Goal: Register for event/course

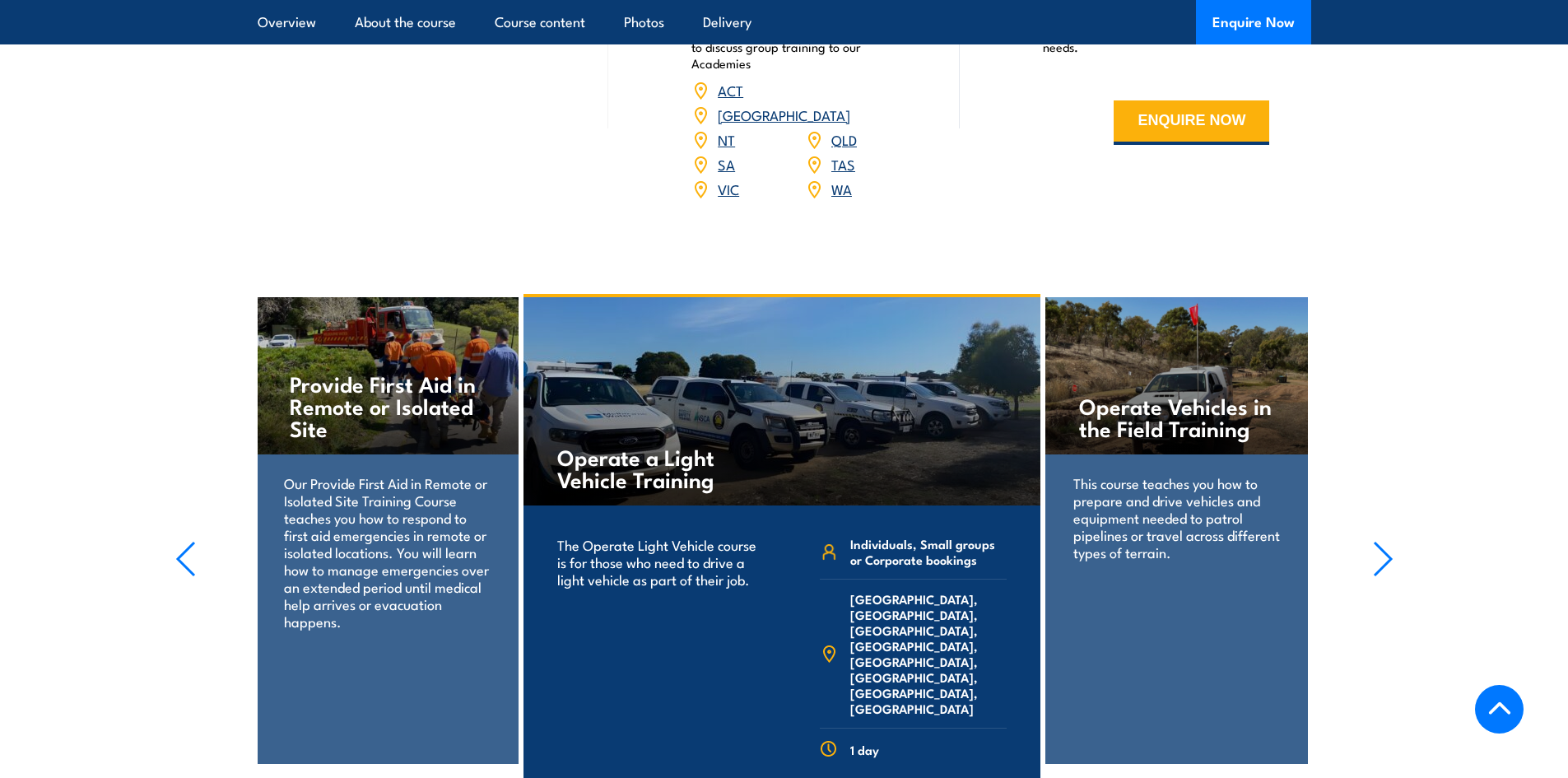
scroll to position [2471, 0]
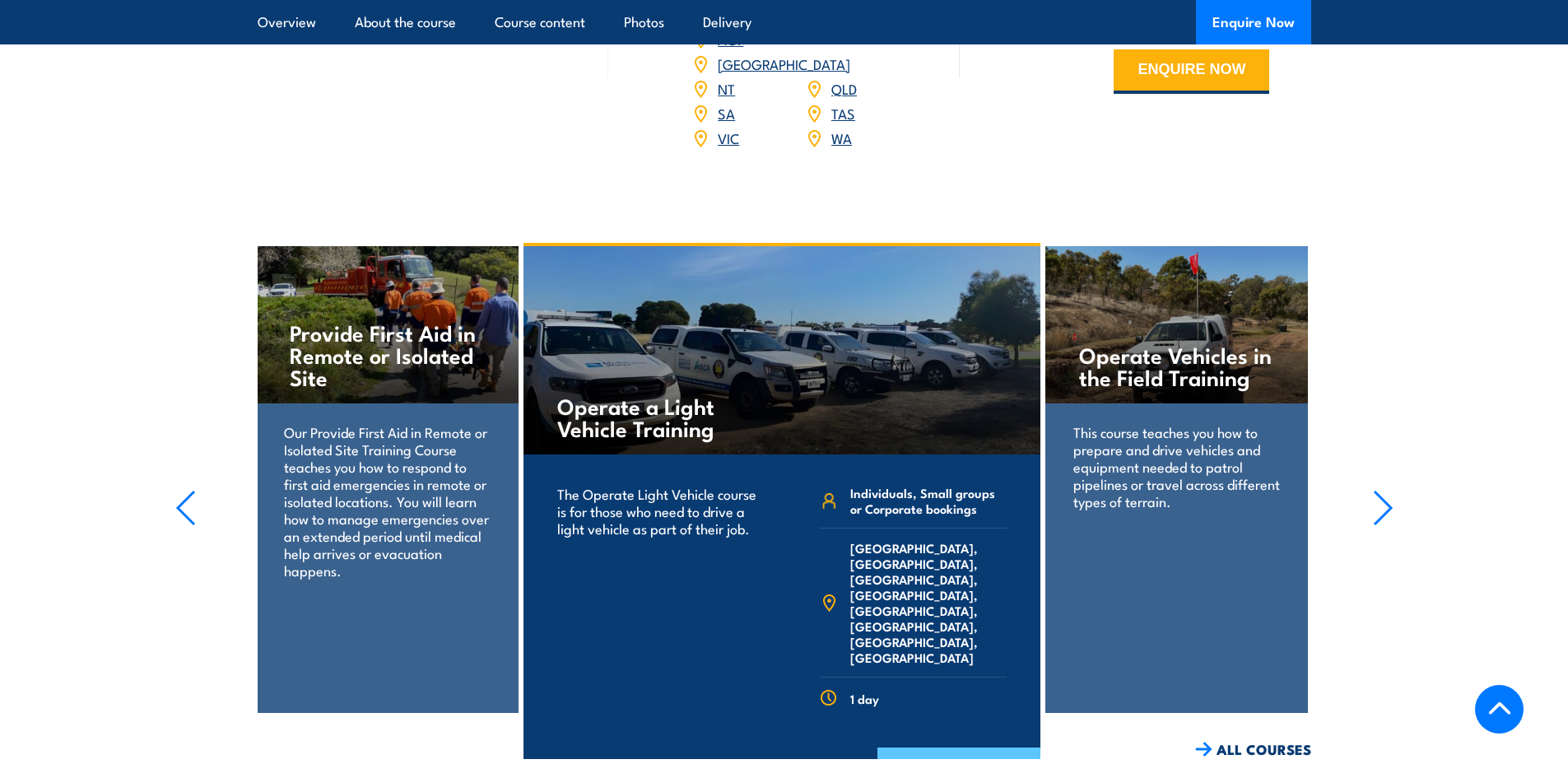
click at [967, 748] on link "COURSE DETAILS" at bounding box center [959, 769] width 163 height 43
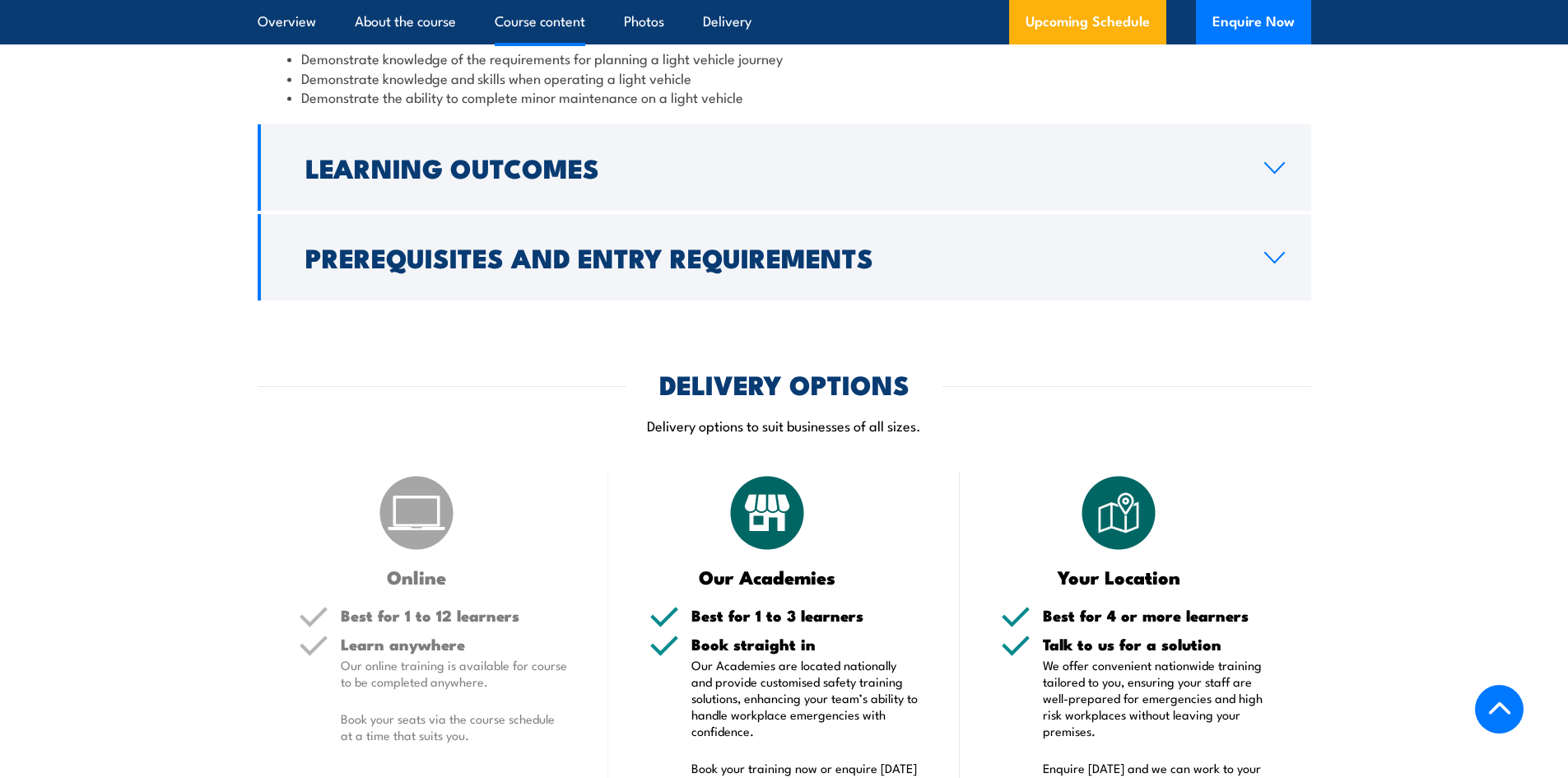
scroll to position [1483, 0]
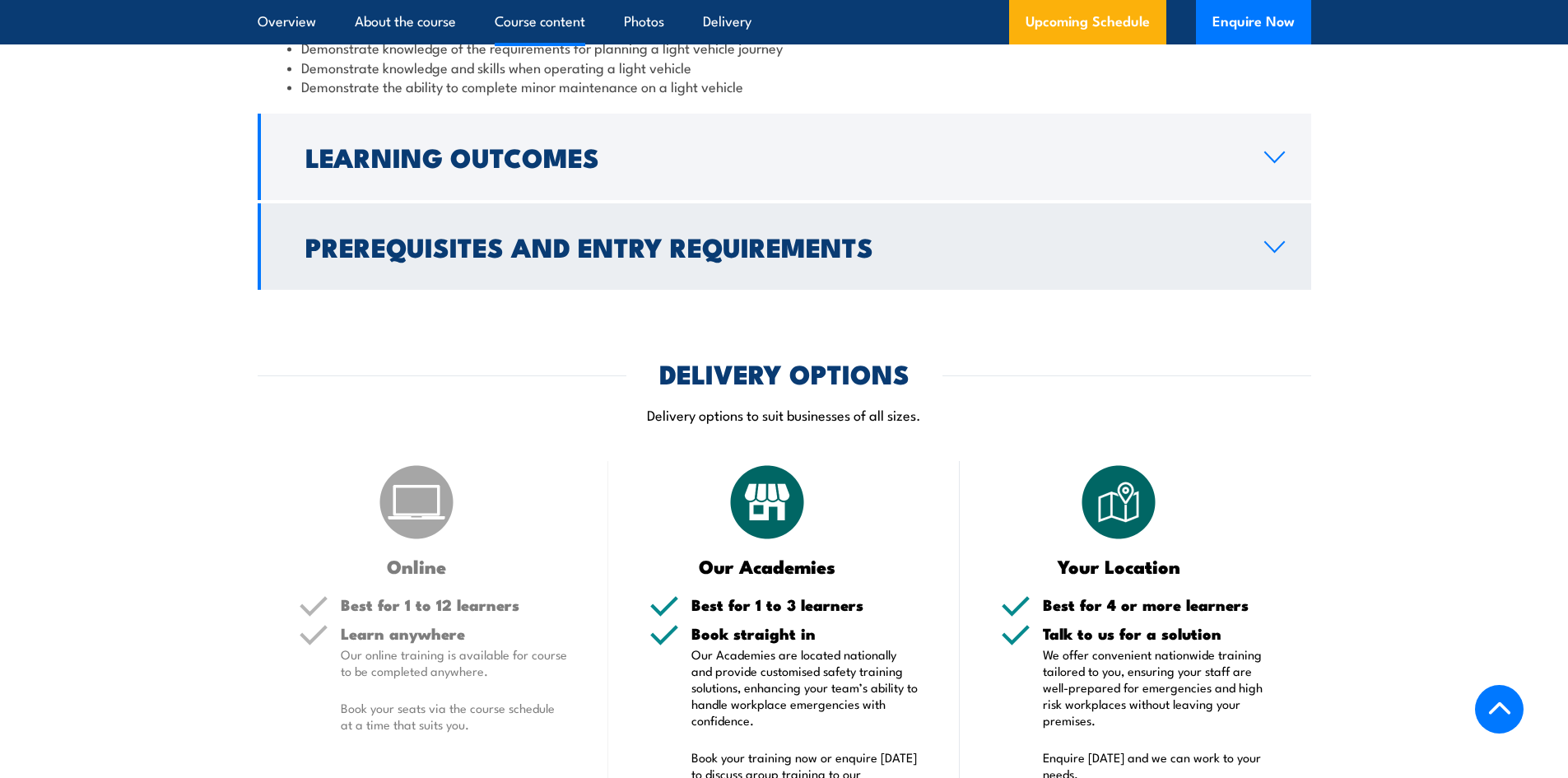
click at [1285, 254] on link "Prerequisites and Entry Requirements" at bounding box center [784, 247] width 1053 height 87
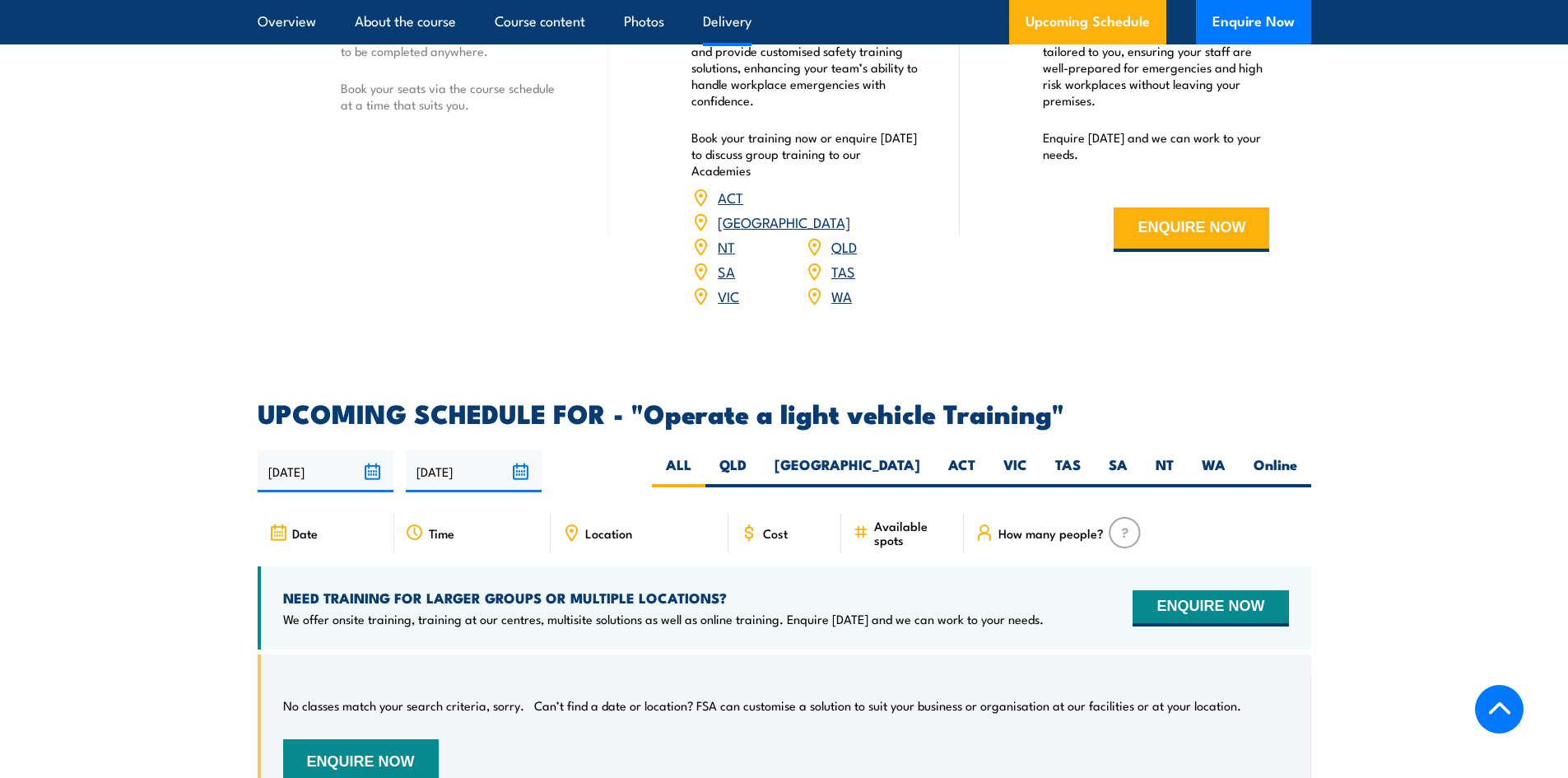
scroll to position [2388, 0]
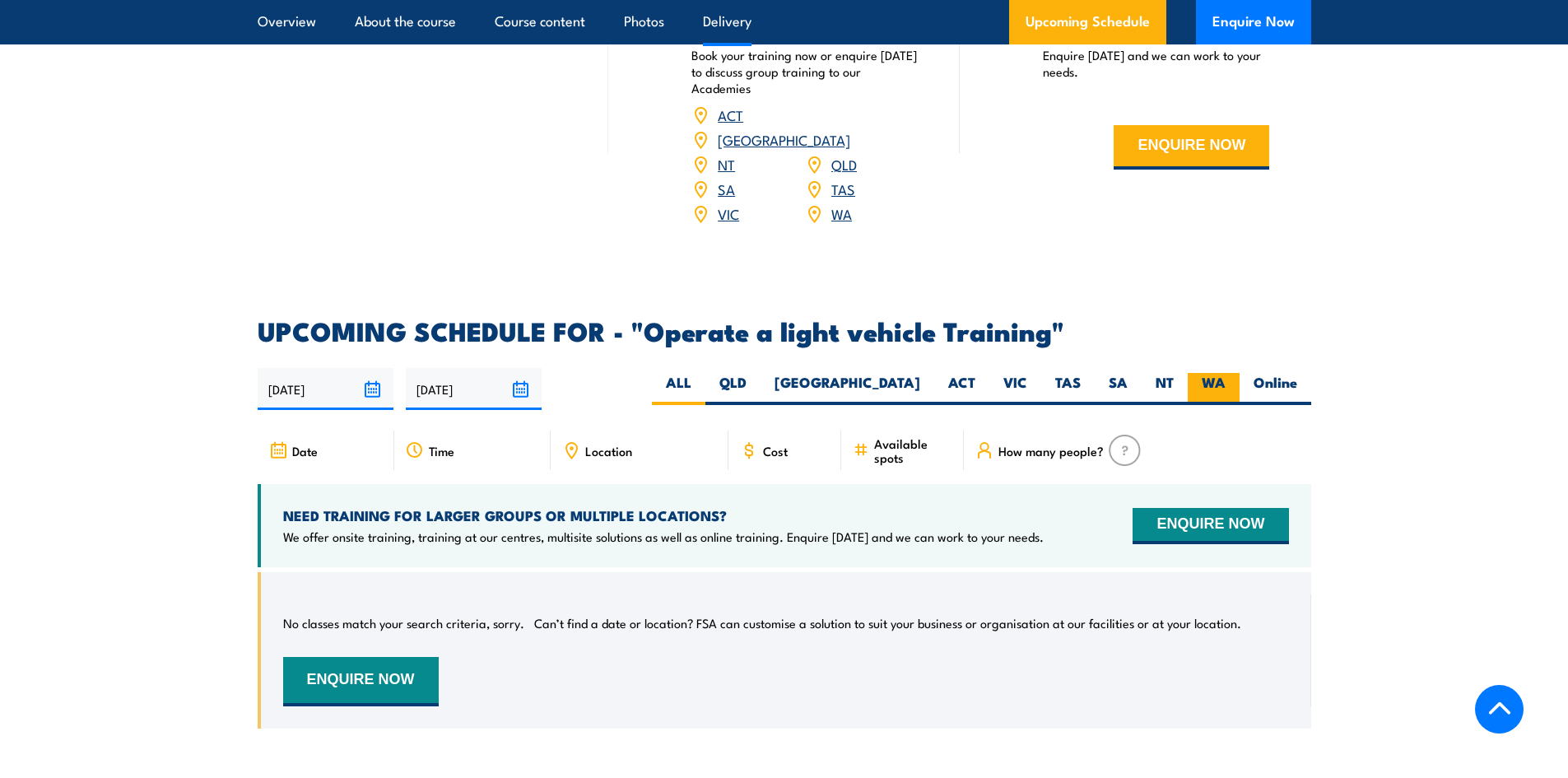
click at [1223, 373] on label "WA" at bounding box center [1213, 389] width 52 height 32
click at [1226, 373] on input "WA" at bounding box center [1231, 378] width 11 height 11
radio input "true"
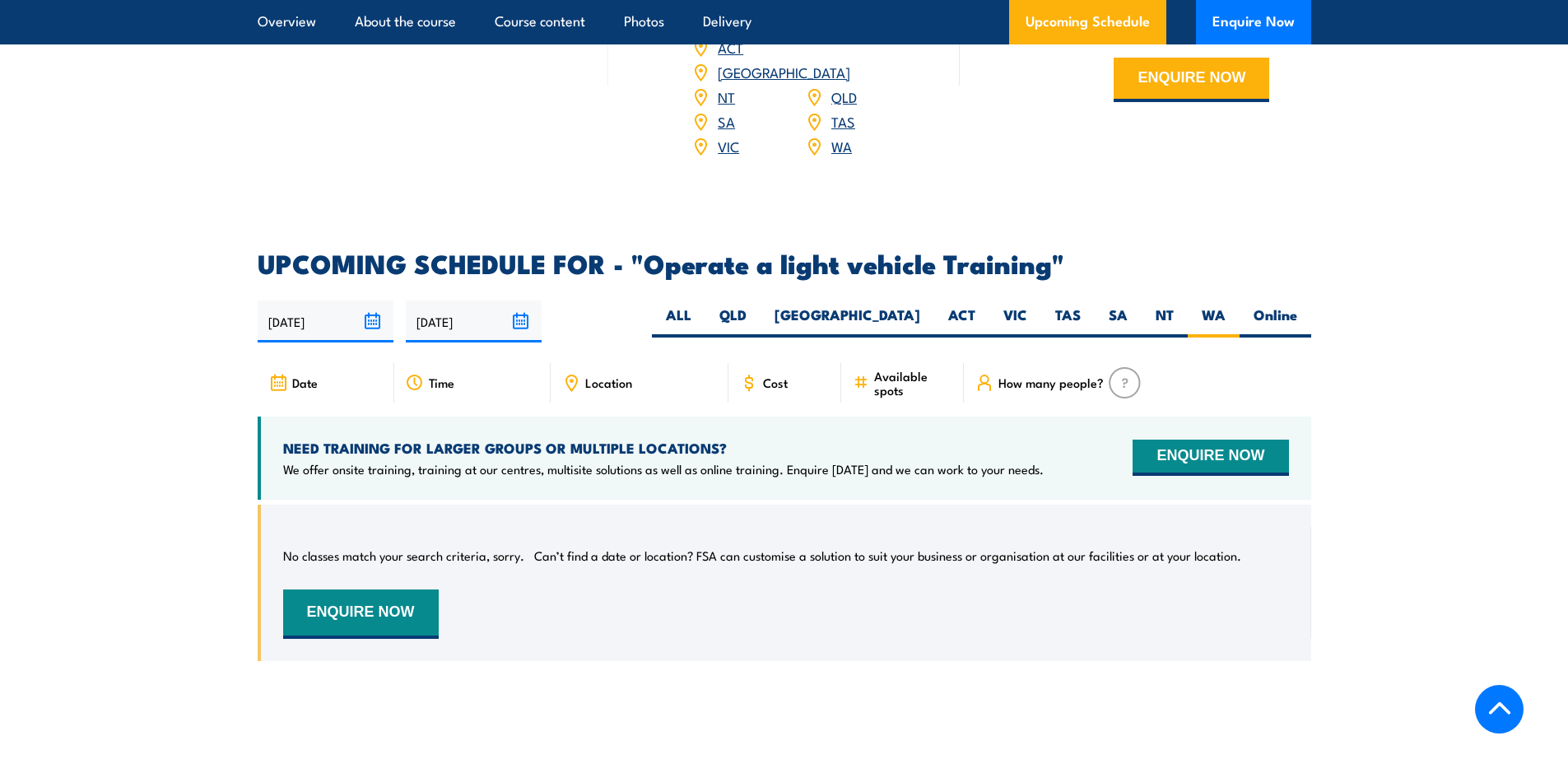
scroll to position [2232, 0]
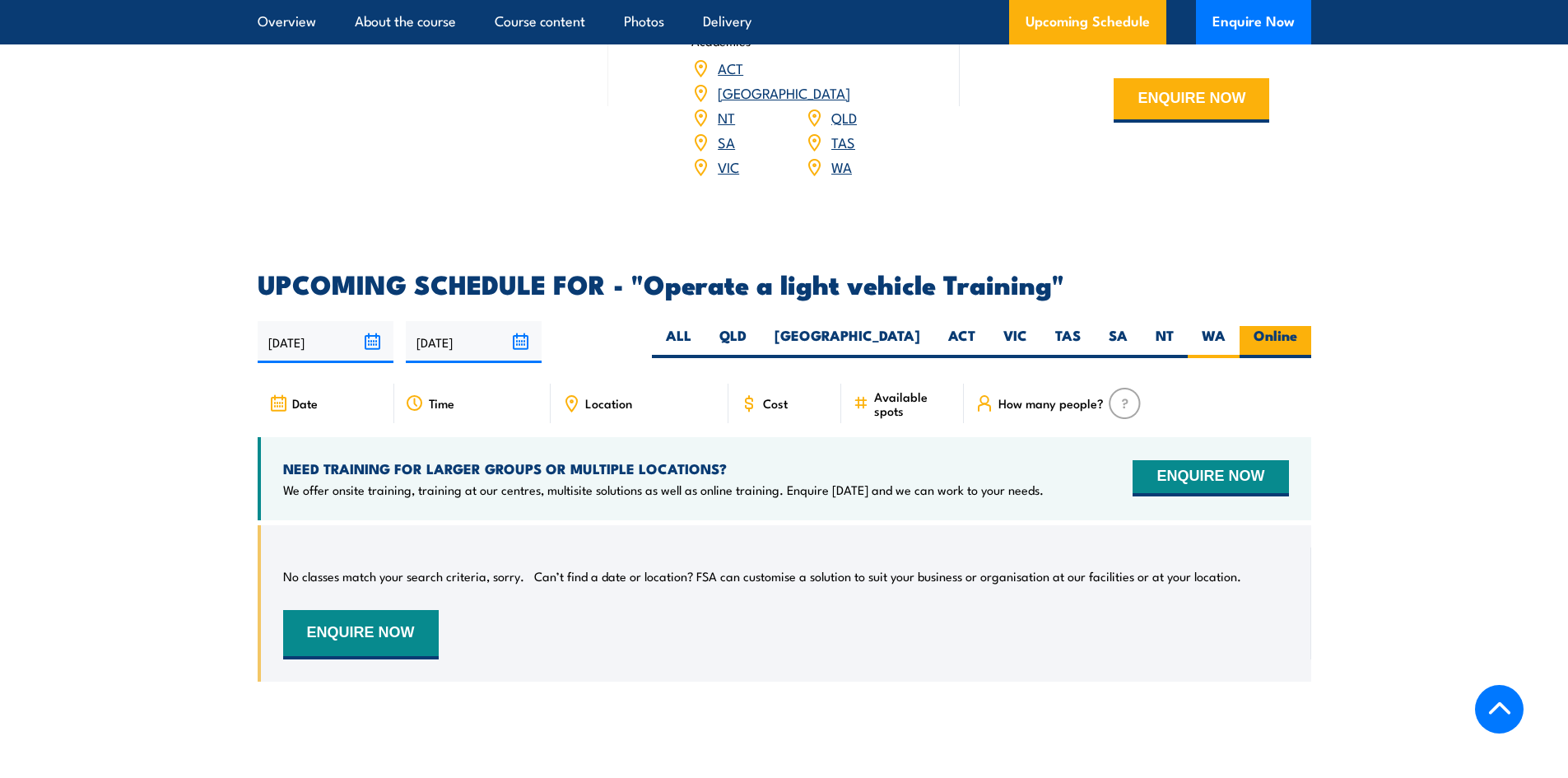
click at [1286, 326] on label "Online" at bounding box center [1275, 342] width 71 height 32
click at [1297, 326] on input "Online" at bounding box center [1303, 331] width 11 height 11
radio input "true"
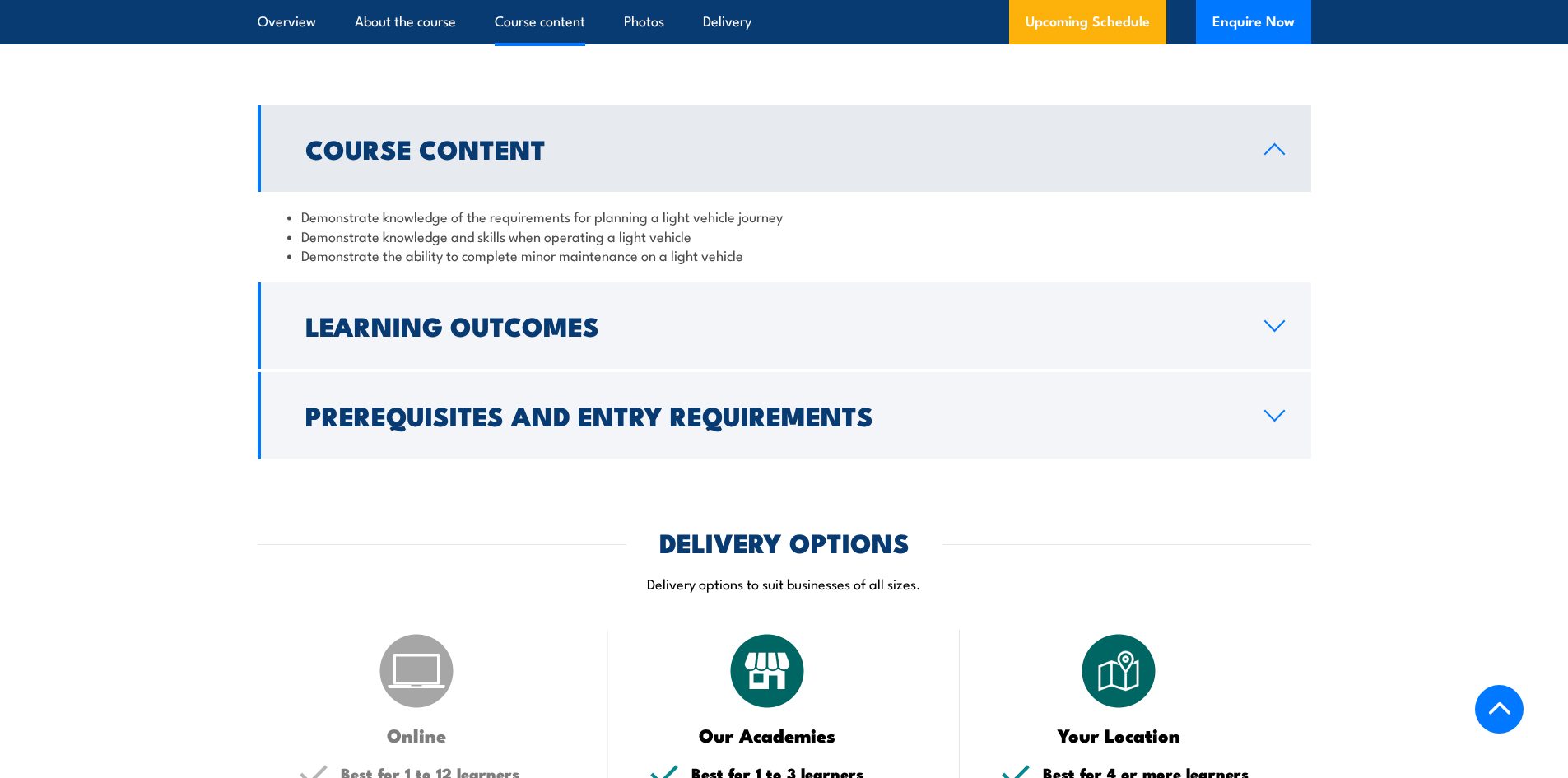
scroll to position [1244, 0]
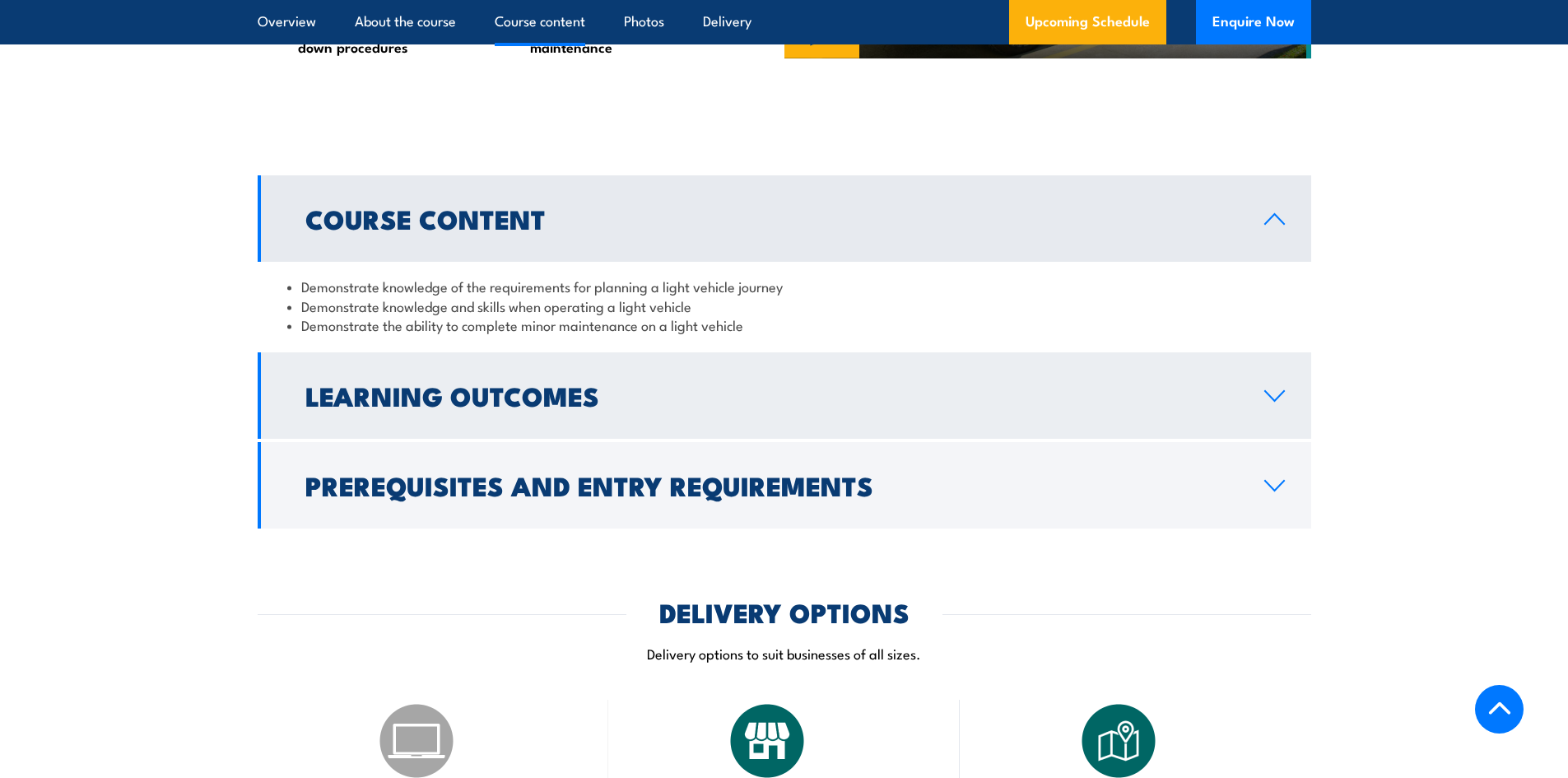
click at [1282, 402] on icon at bounding box center [1274, 396] width 22 height 13
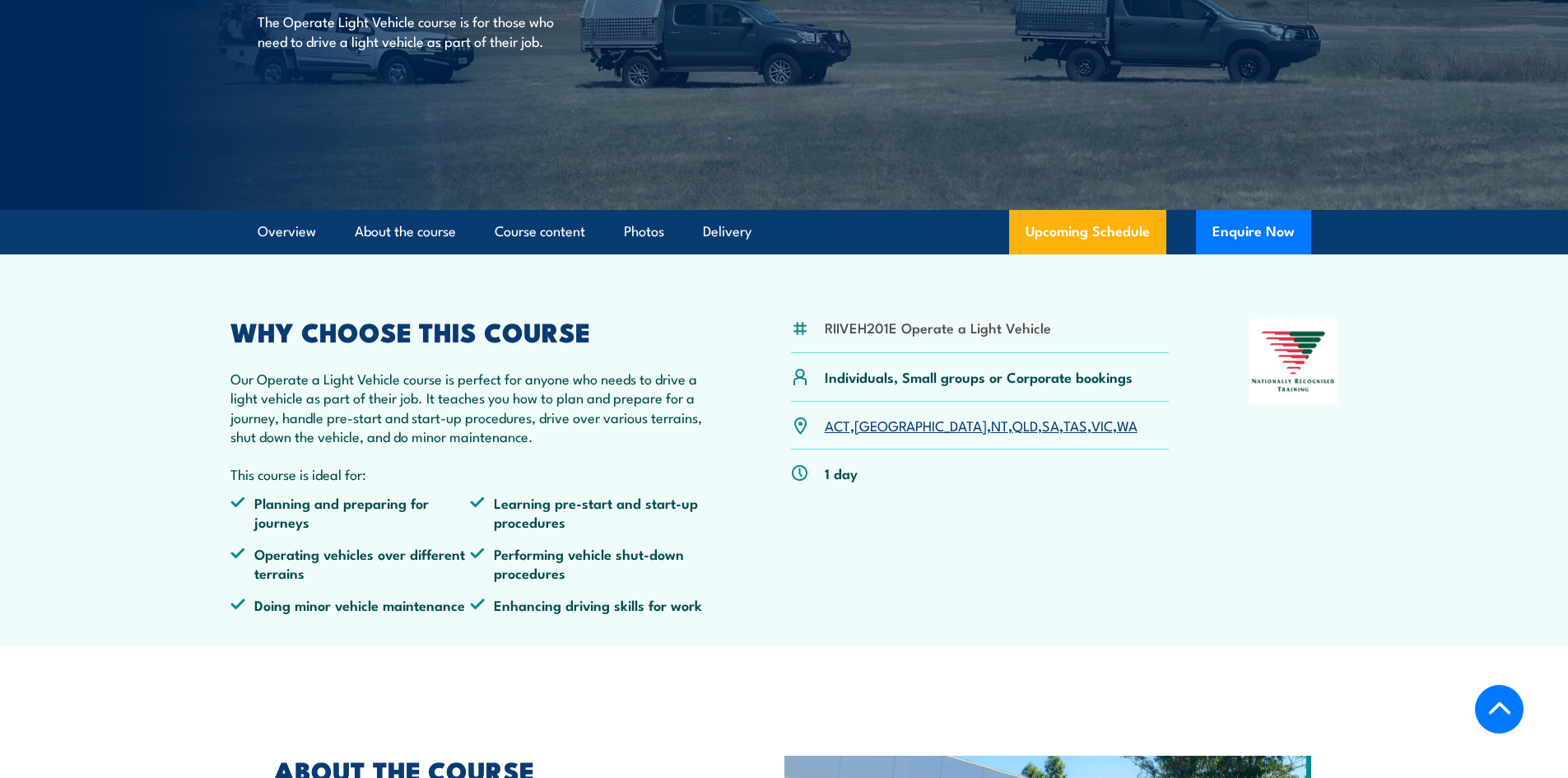
scroll to position [255, 0]
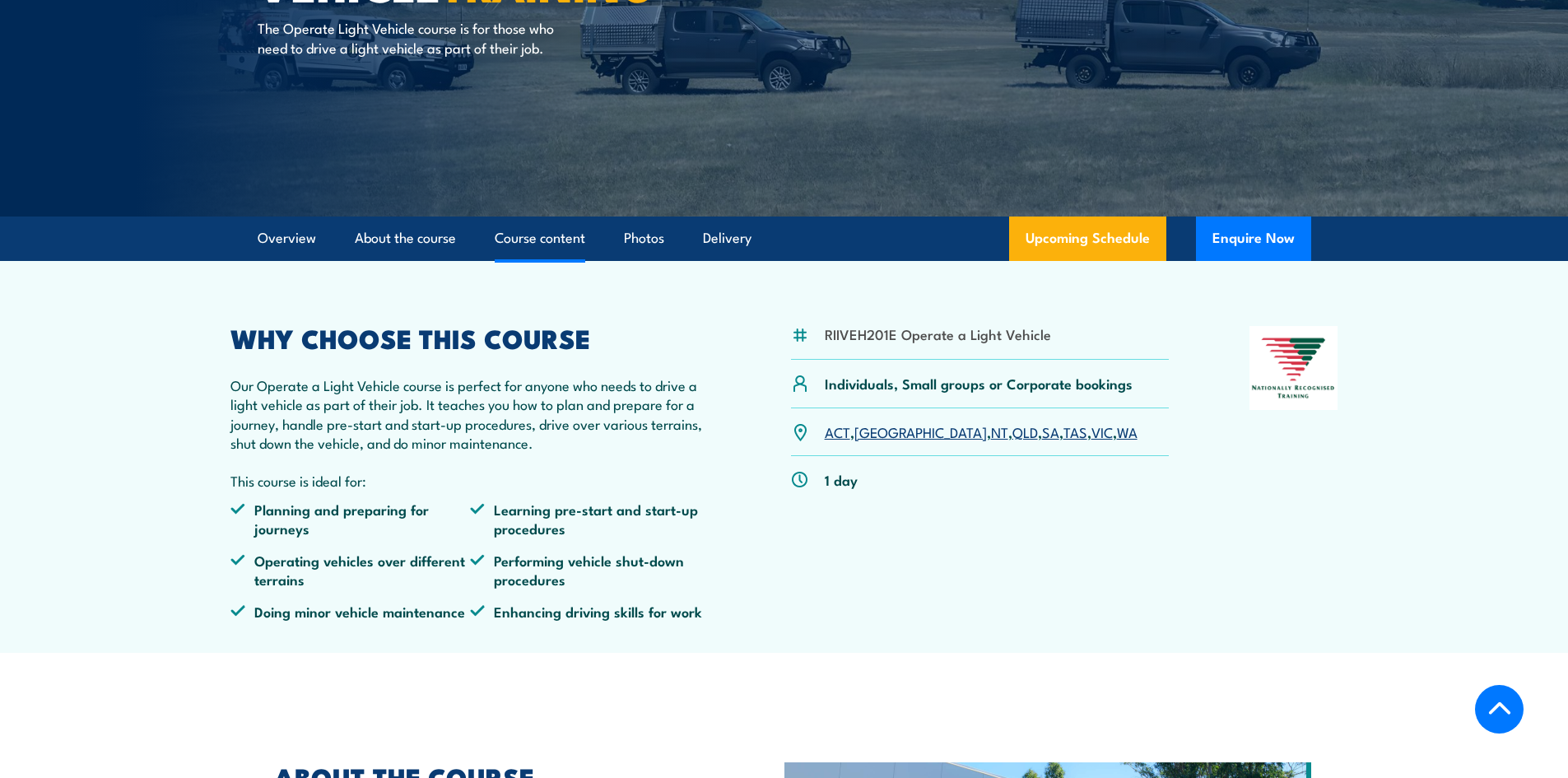
click at [533, 243] on link "Course content" at bounding box center [540, 237] width 90 height 43
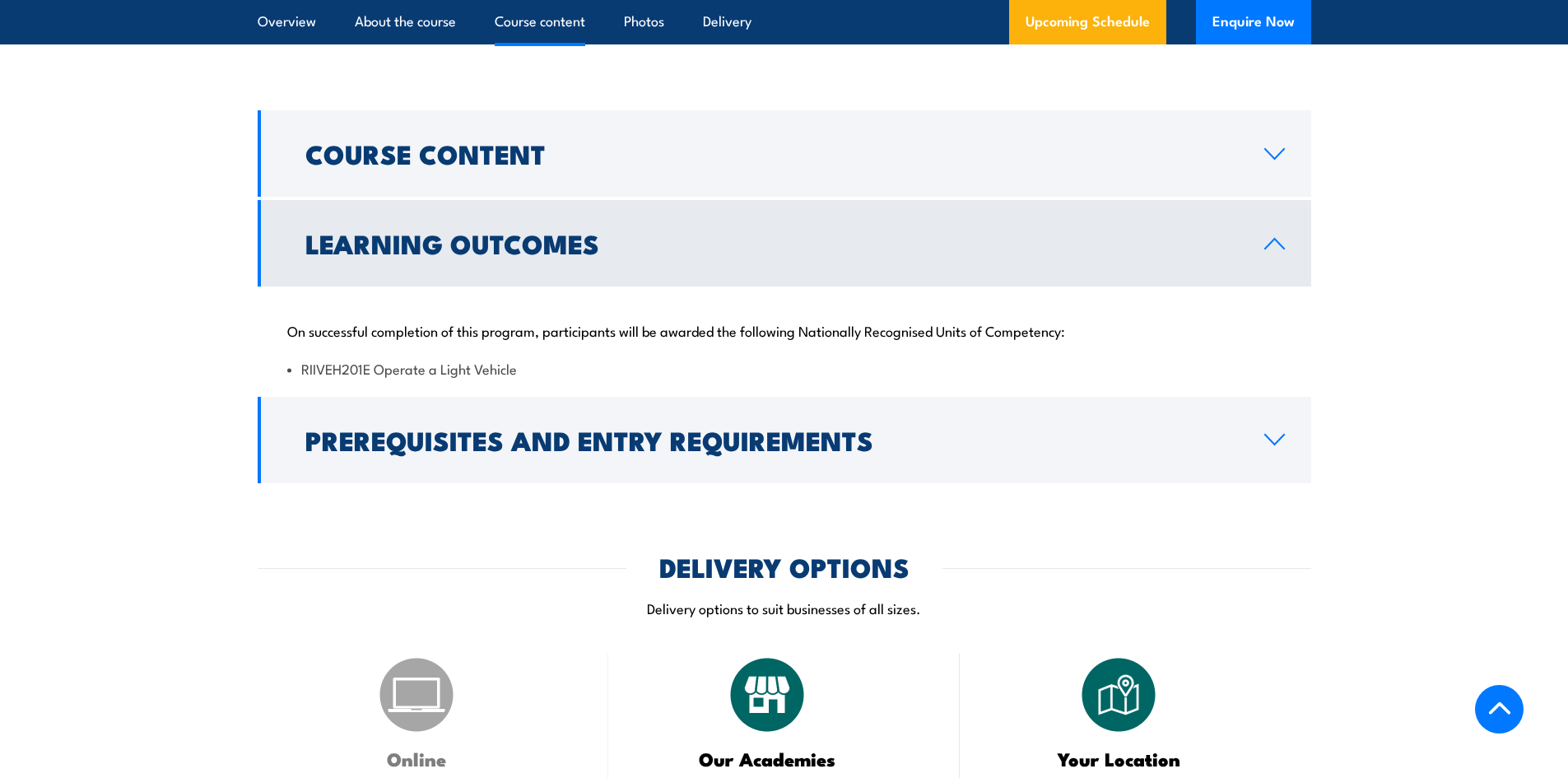
scroll to position [1317, 0]
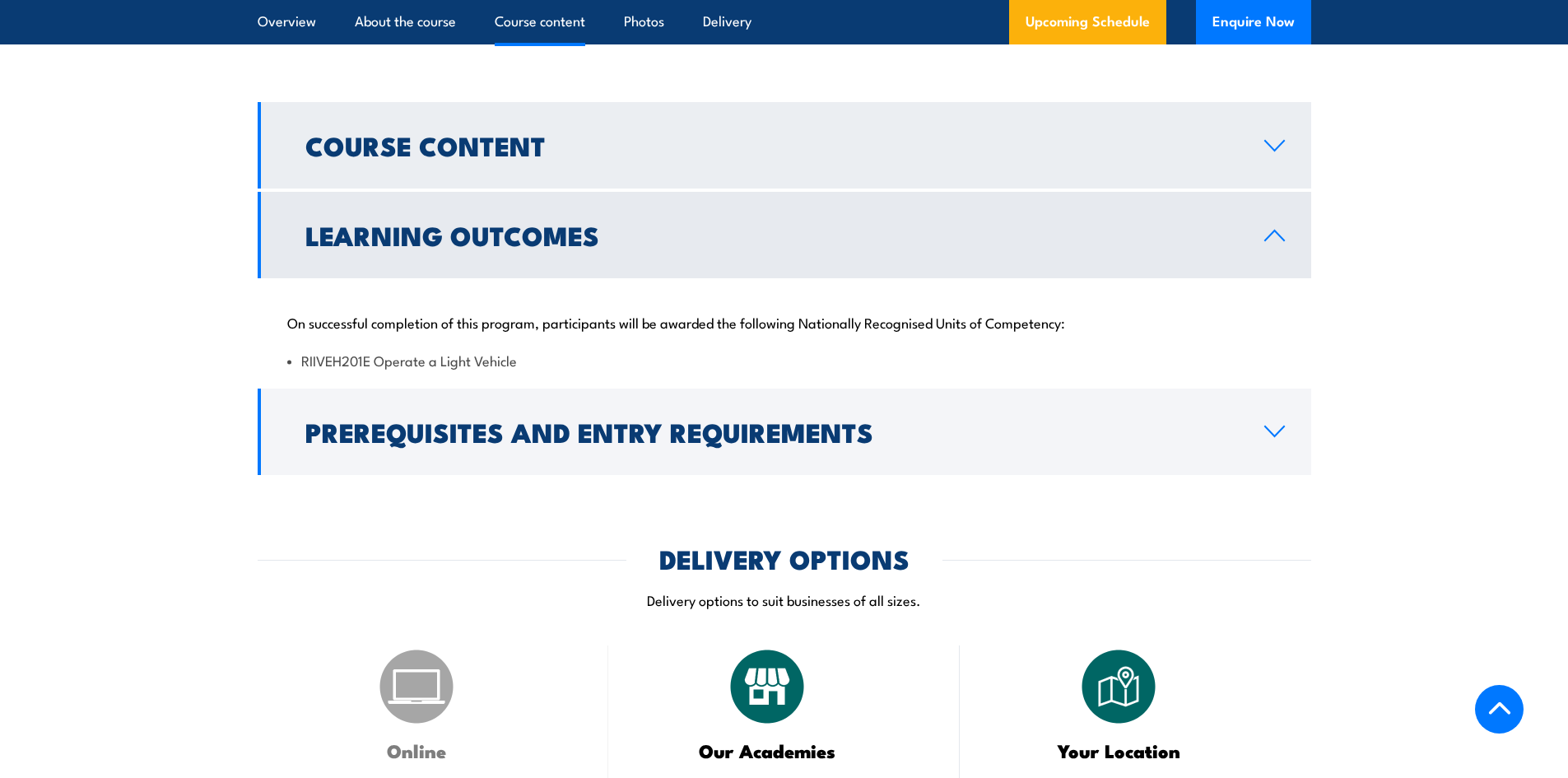
click at [1286, 149] on link "Course Content" at bounding box center [784, 146] width 1053 height 87
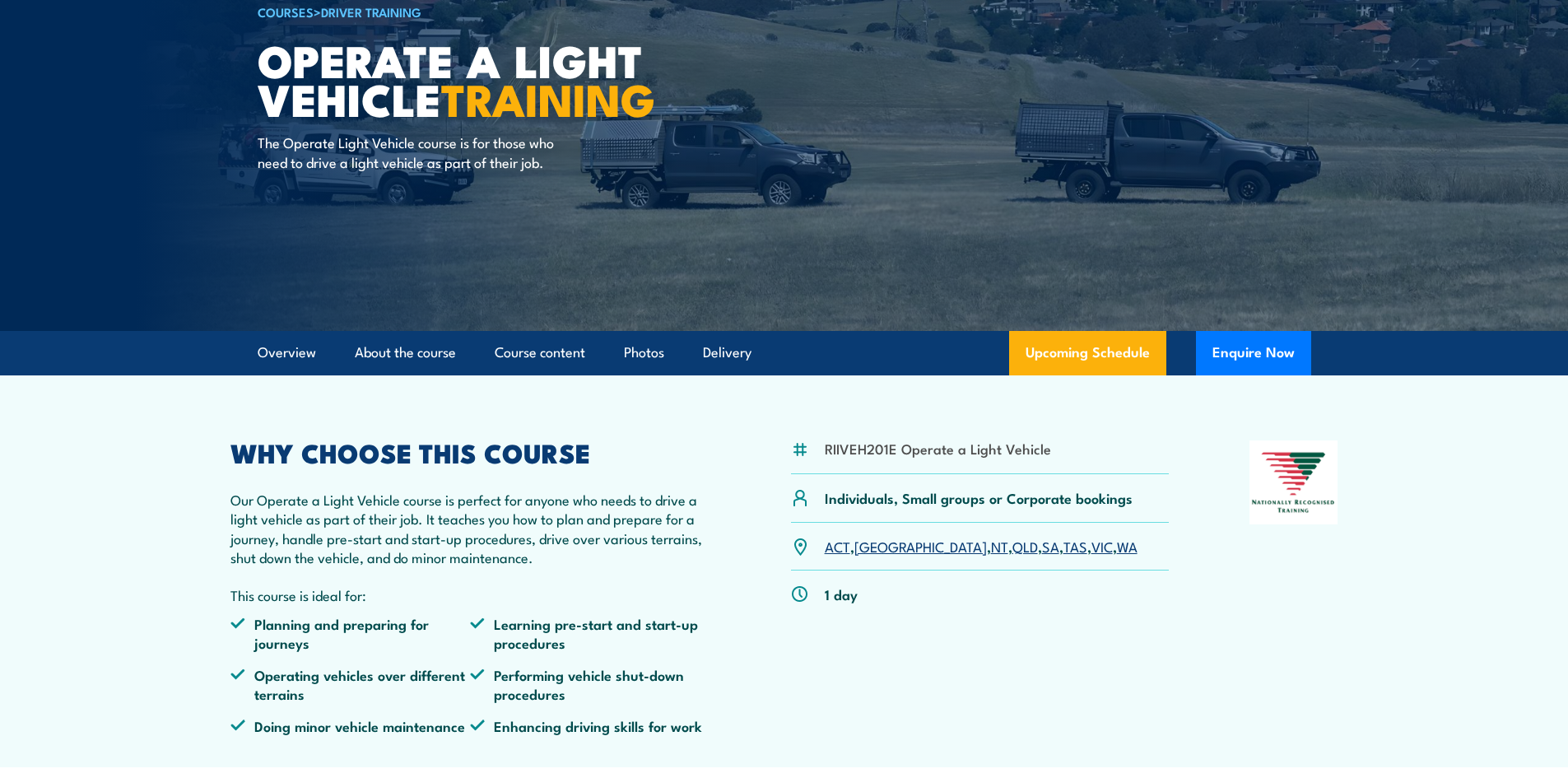
scroll to position [0, 0]
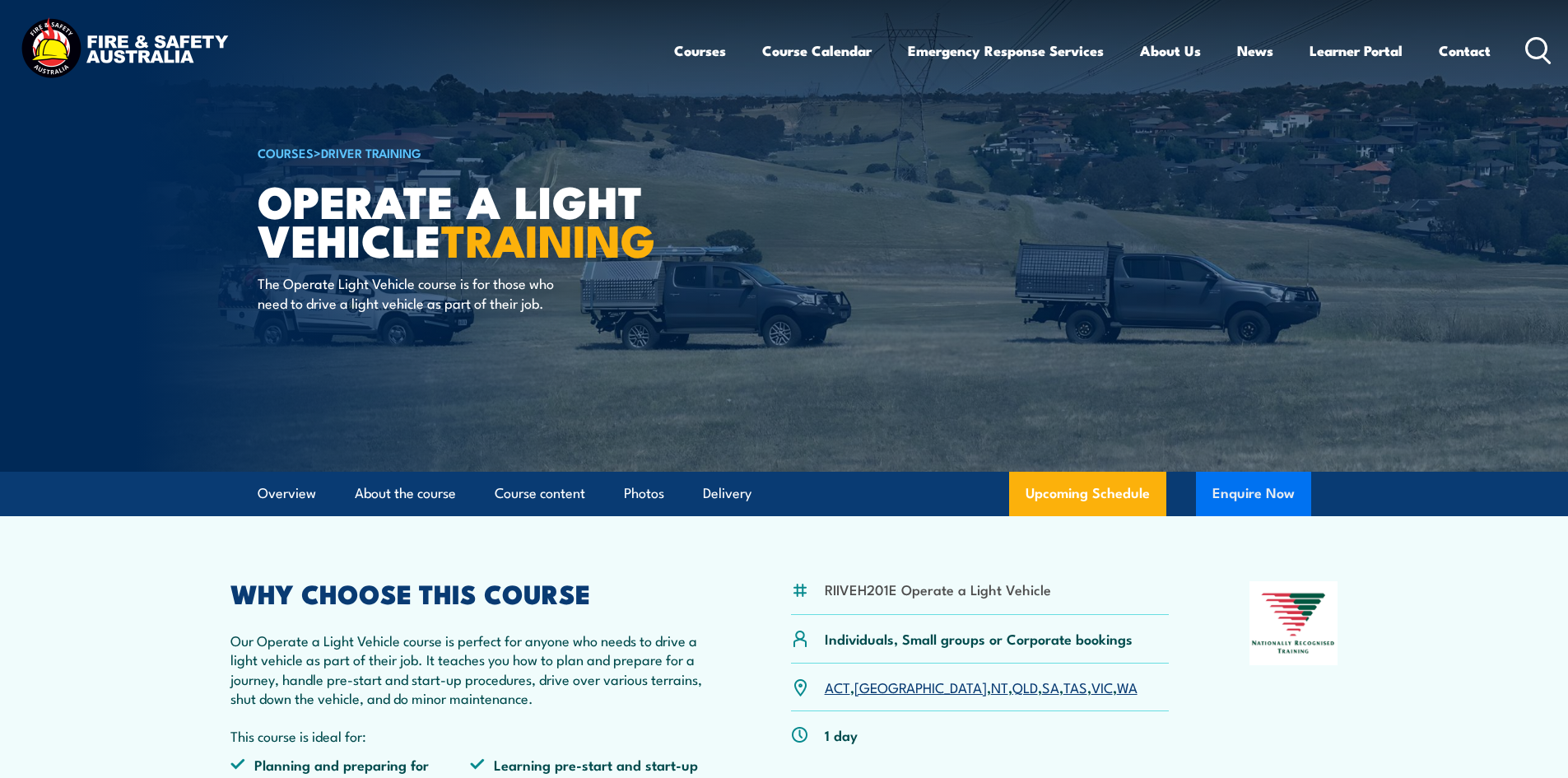
click at [1240, 497] on button "Enquire Now" at bounding box center [1253, 494] width 115 height 44
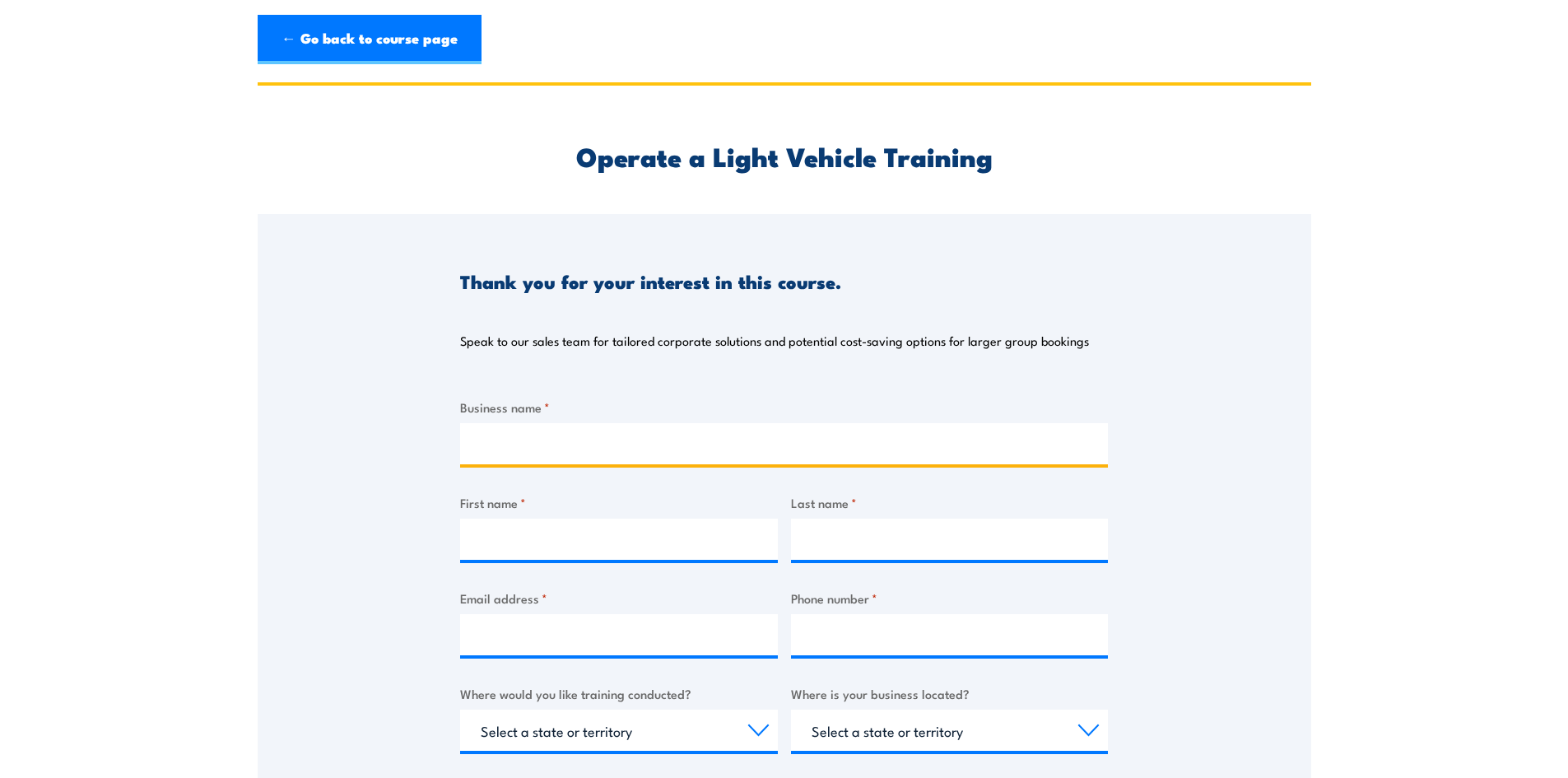
click at [507, 442] on input "Business name *" at bounding box center [784, 443] width 647 height 41
type input "GHEMS Holdings"
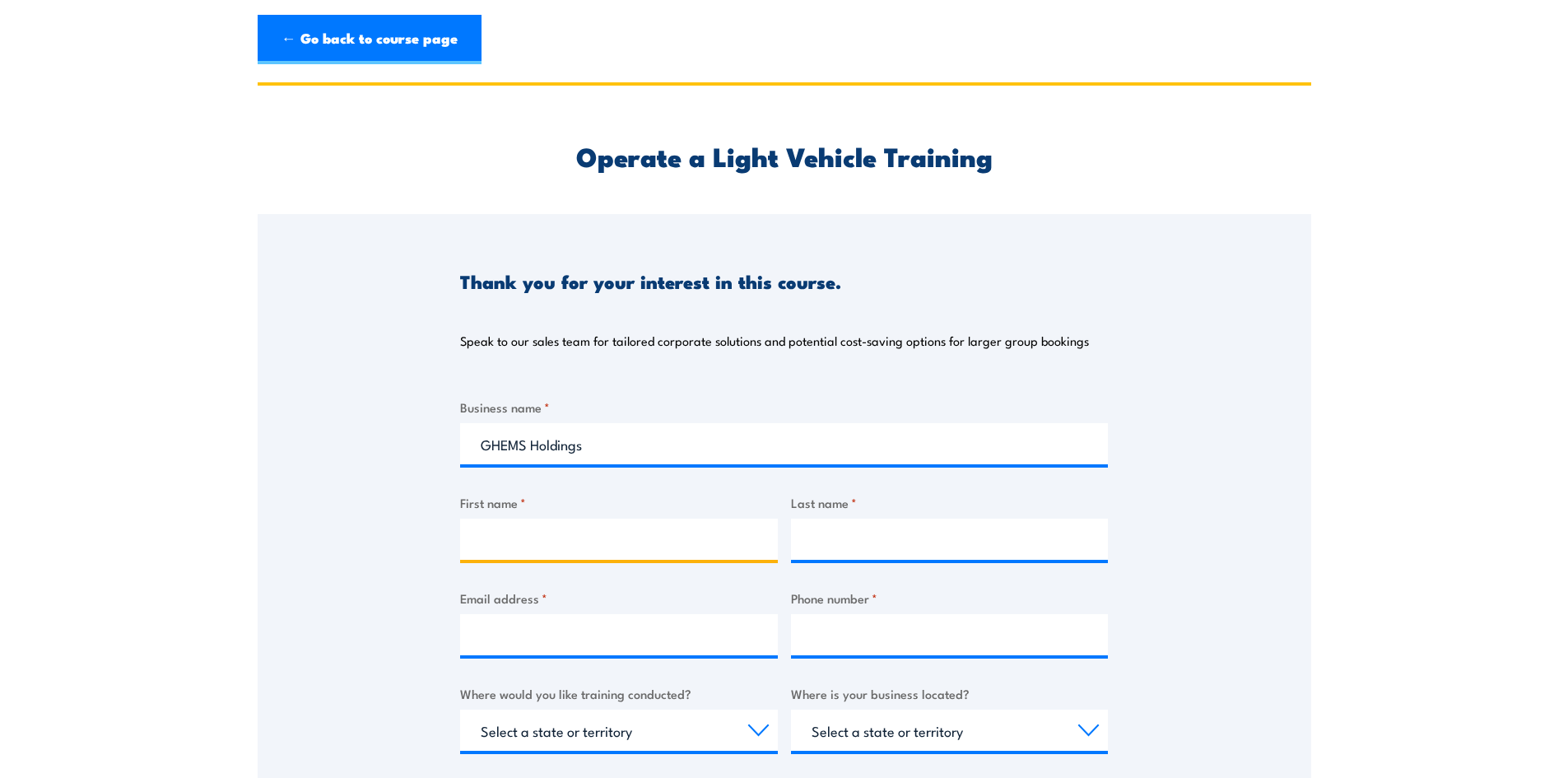
click at [516, 542] on input "First name *" at bounding box center [619, 540] width 317 height 41
type input "Kath"
click at [915, 544] on input "Last name *" at bounding box center [949, 540] width 317 height 41
type input "Stacey"
click at [602, 630] on input "Email address *" at bounding box center [619, 635] width 317 height 41
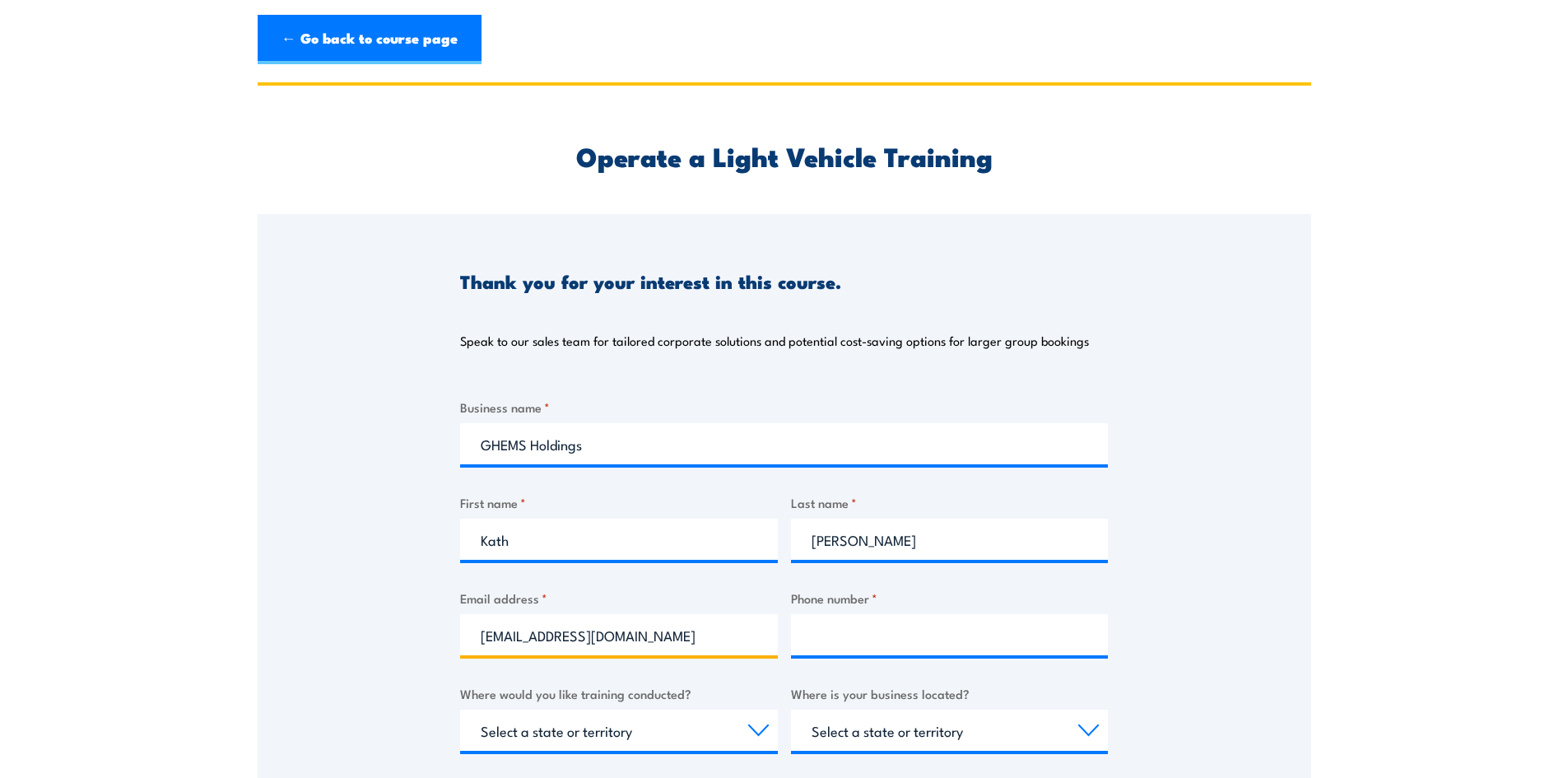
type input "kathstacey@ghems.com.au"
click at [909, 648] on input "Phone number *" at bounding box center [949, 635] width 317 height 41
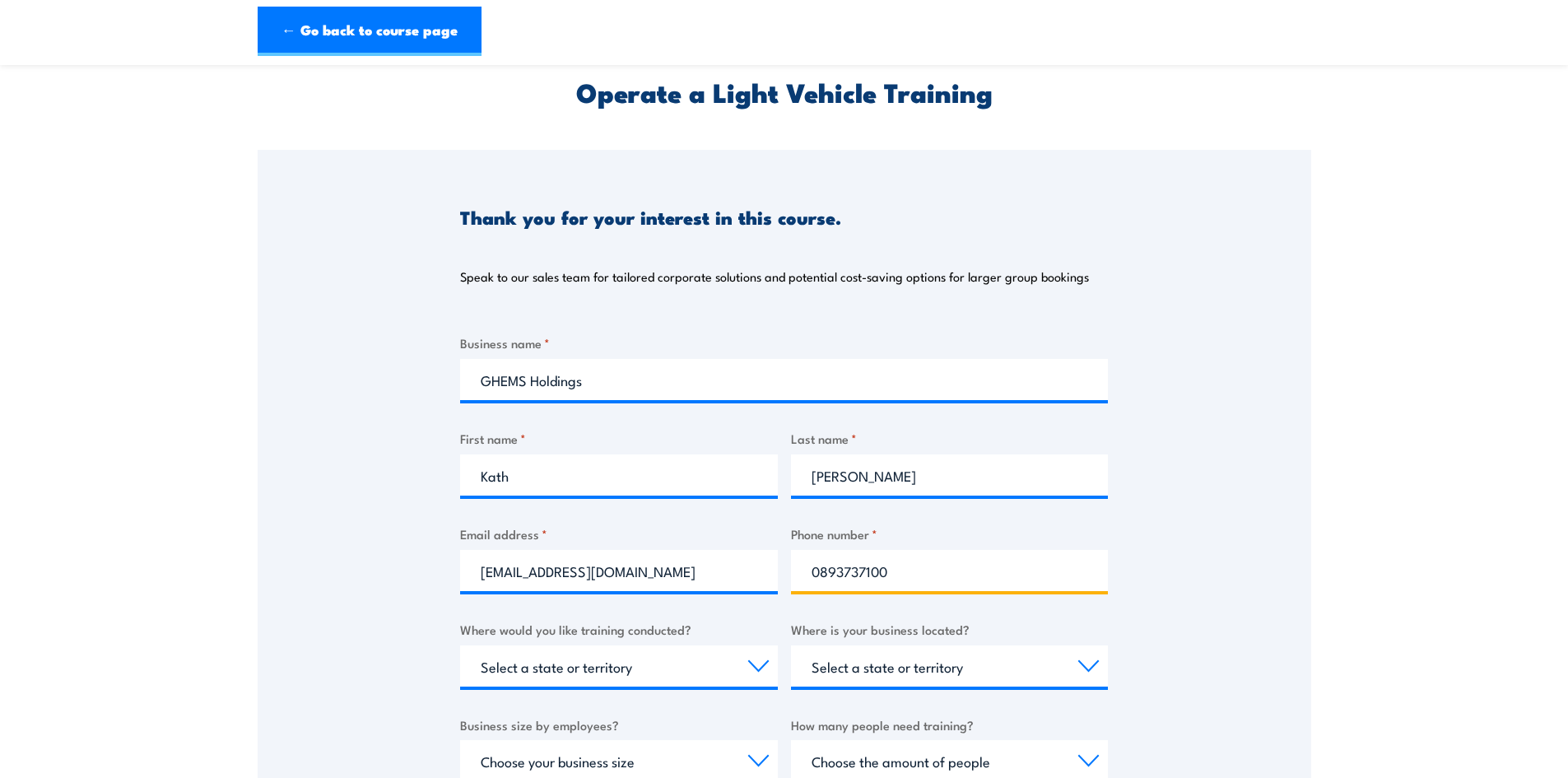
scroll to position [165, 0]
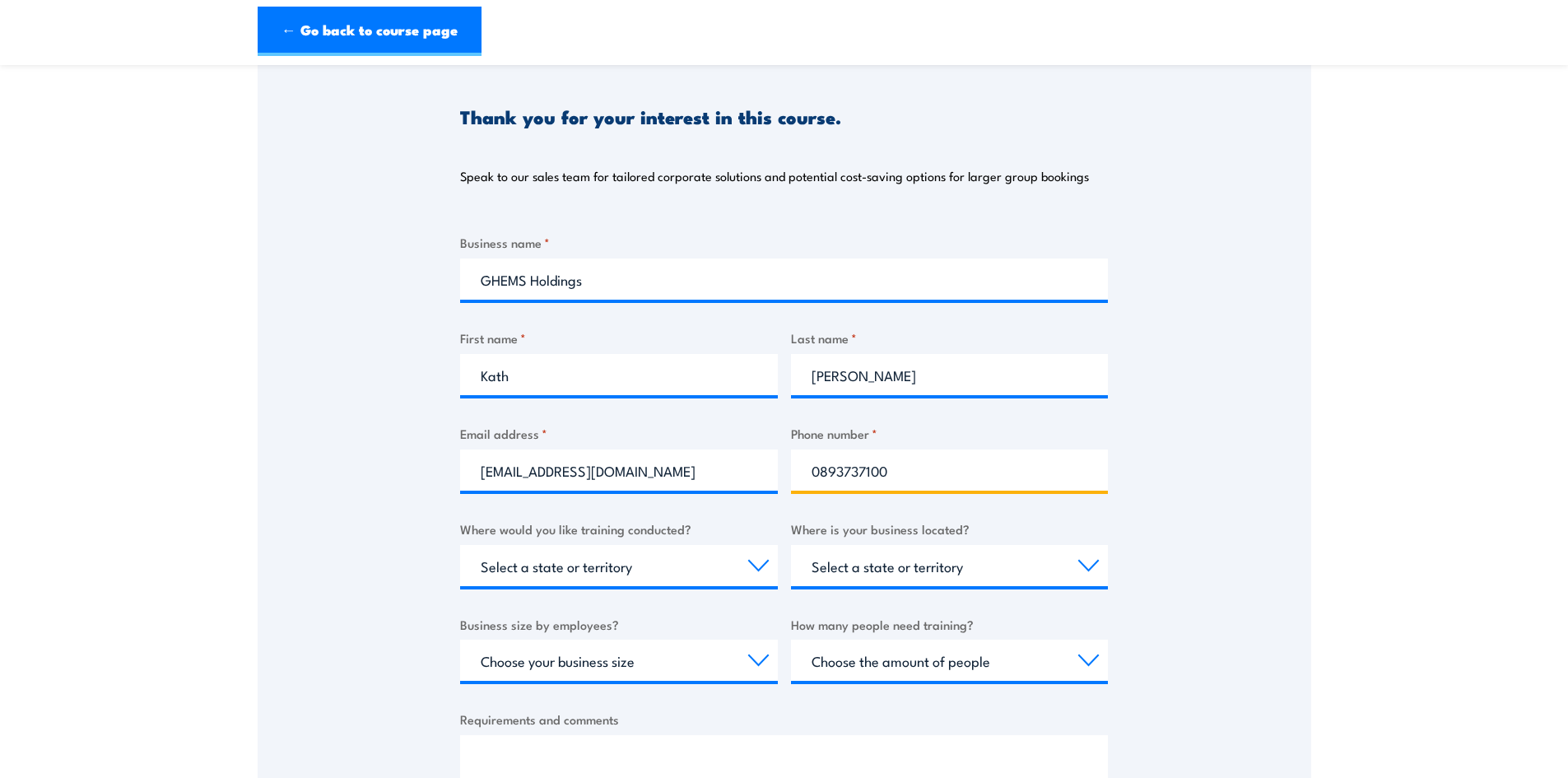
type input "0893737100"
click at [757, 565] on select "Select a state or territory Nationally - multiple locations QLD NSW VIC SA ACT …" at bounding box center [619, 566] width 317 height 41
select select "WA"
click at [460, 546] on select "Select a state or territory Nationally - multiple locations QLD NSW VIC SA ACT …" at bounding box center [619, 566] width 317 height 41
click at [1079, 557] on select "Select a state or territory QLD NSW VIC SA ACT WA TAS NT" at bounding box center [949, 566] width 317 height 41
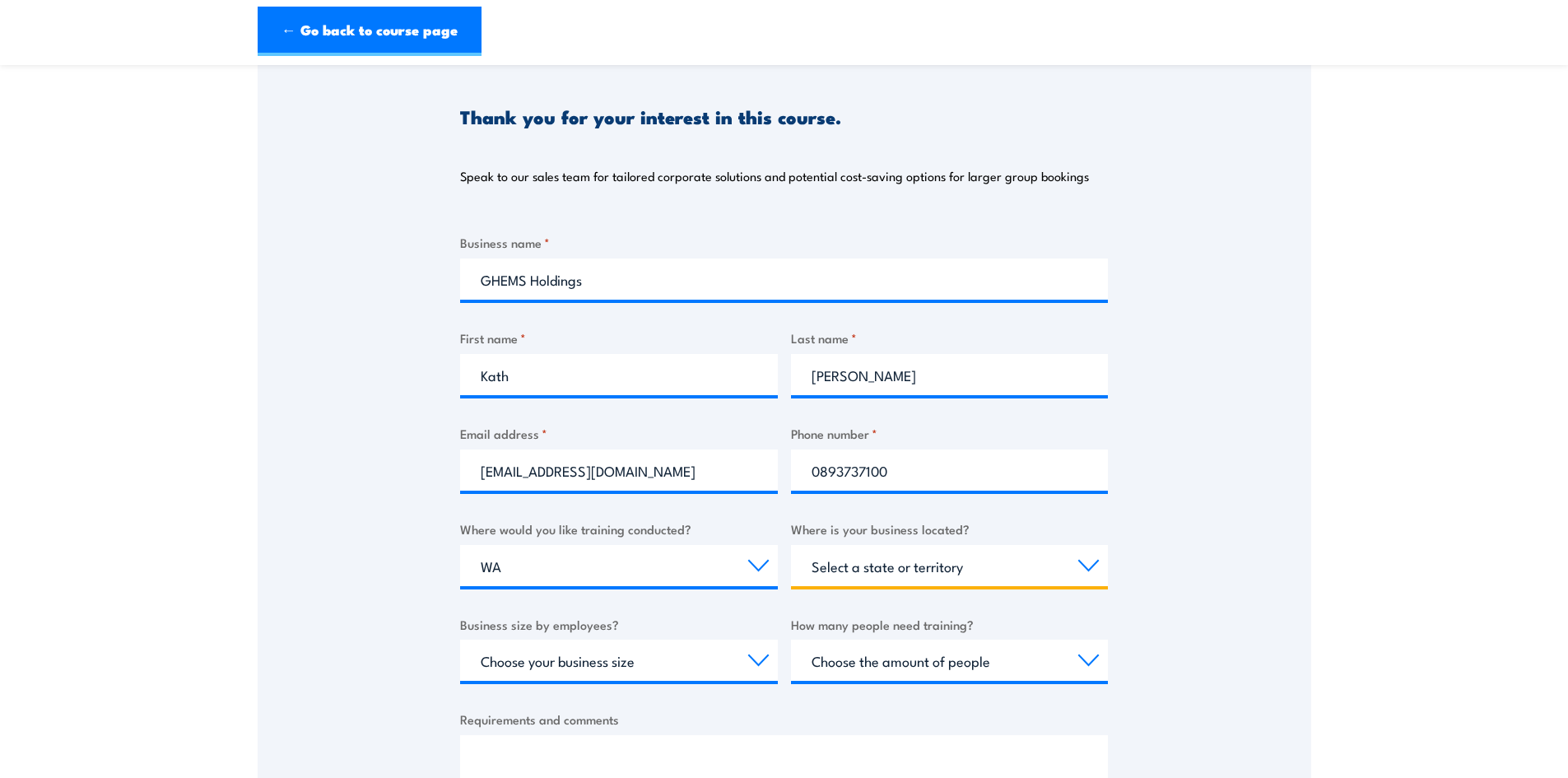
select select "WA"
click at [791, 546] on select "Select a state or territory QLD NSW VIC SA ACT WA TAS NT" at bounding box center [949, 566] width 317 height 41
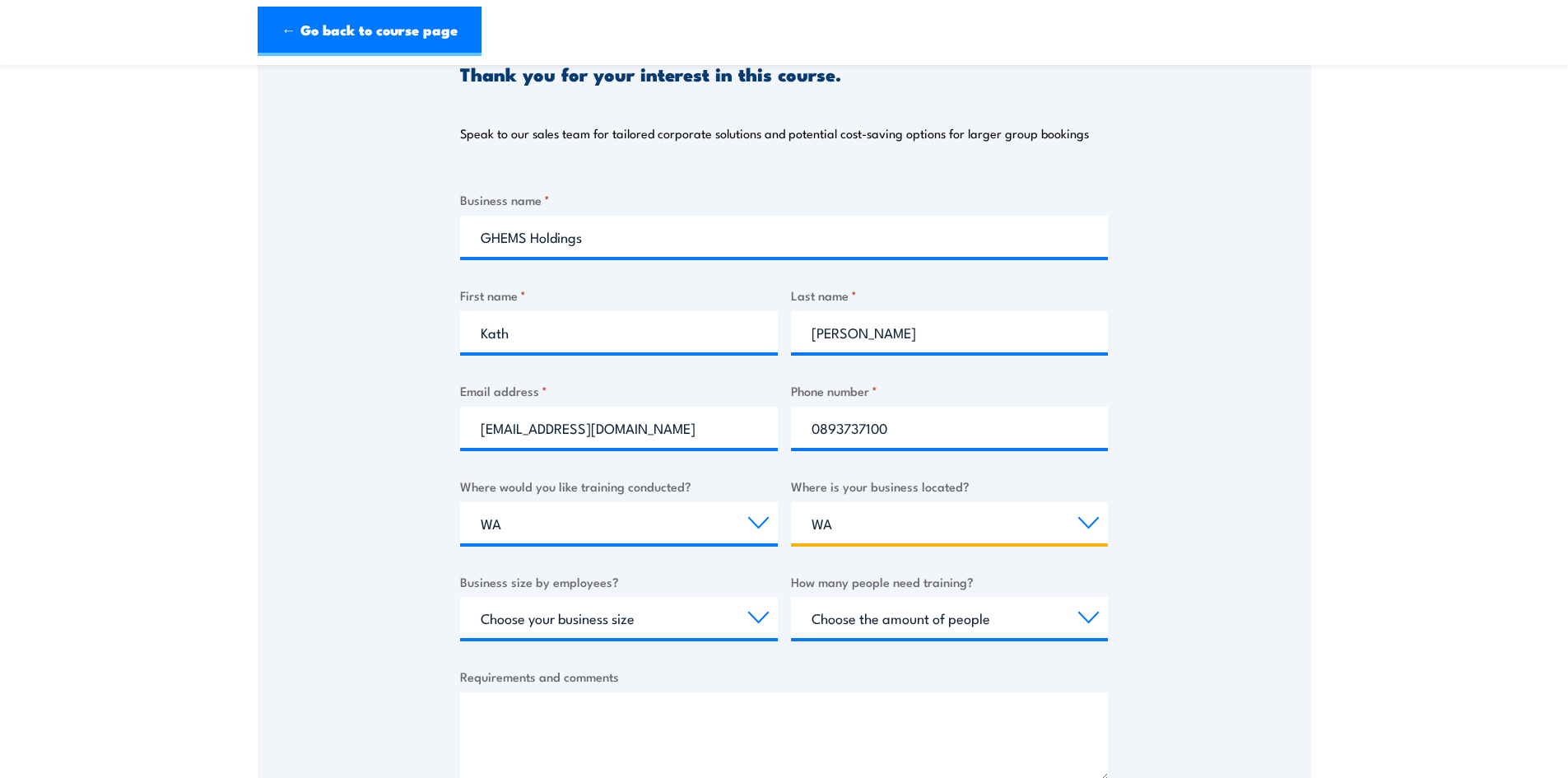
scroll to position [247, 0]
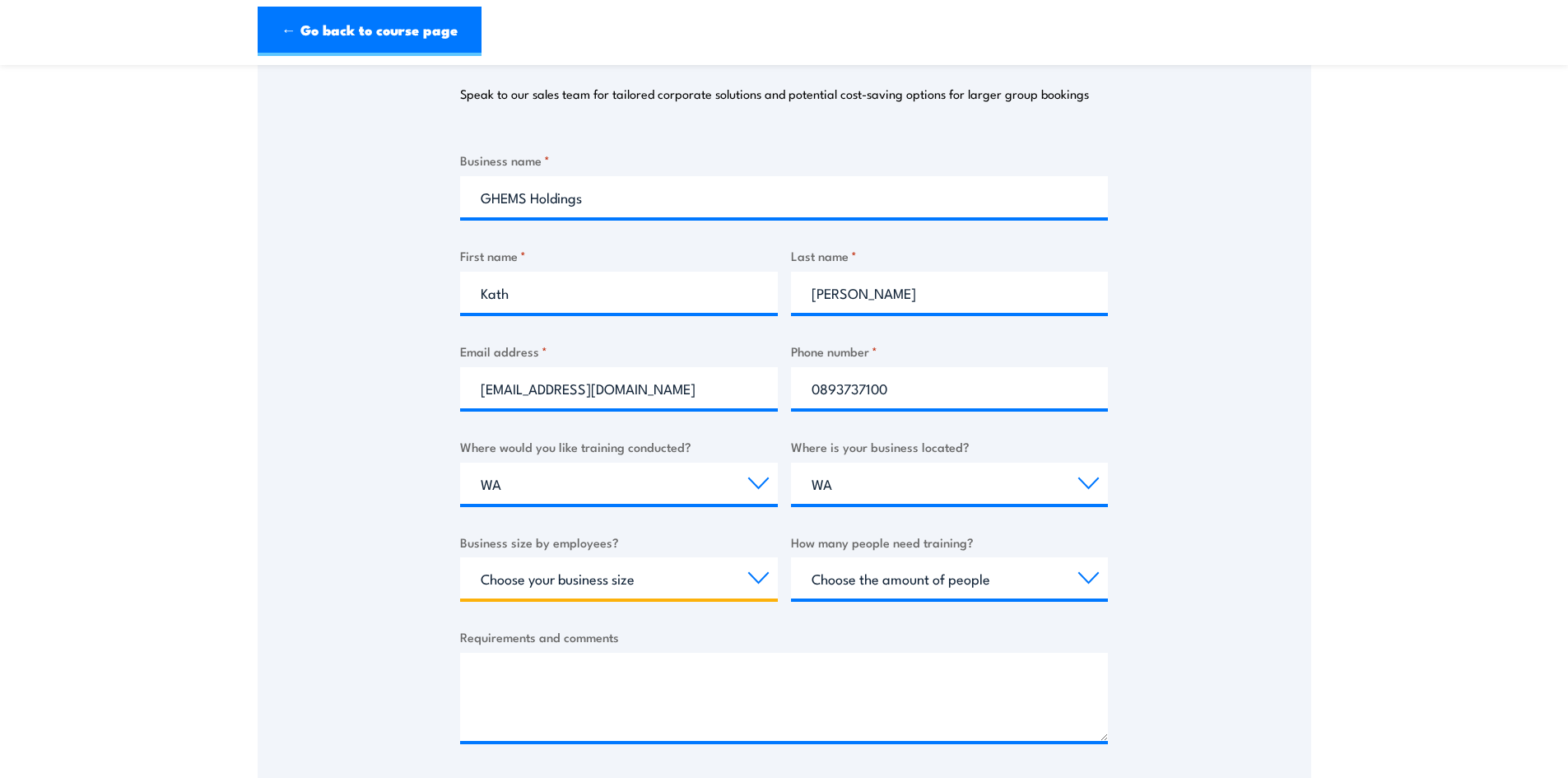
click at [760, 575] on select "Choose your business size 1 to 19 20 to 199 200+" at bounding box center [619, 578] width 317 height 41
select select "1 to 19"
click at [460, 558] on select "Choose your business size 1 to 19 20 to 199 200+" at bounding box center [619, 578] width 317 height 41
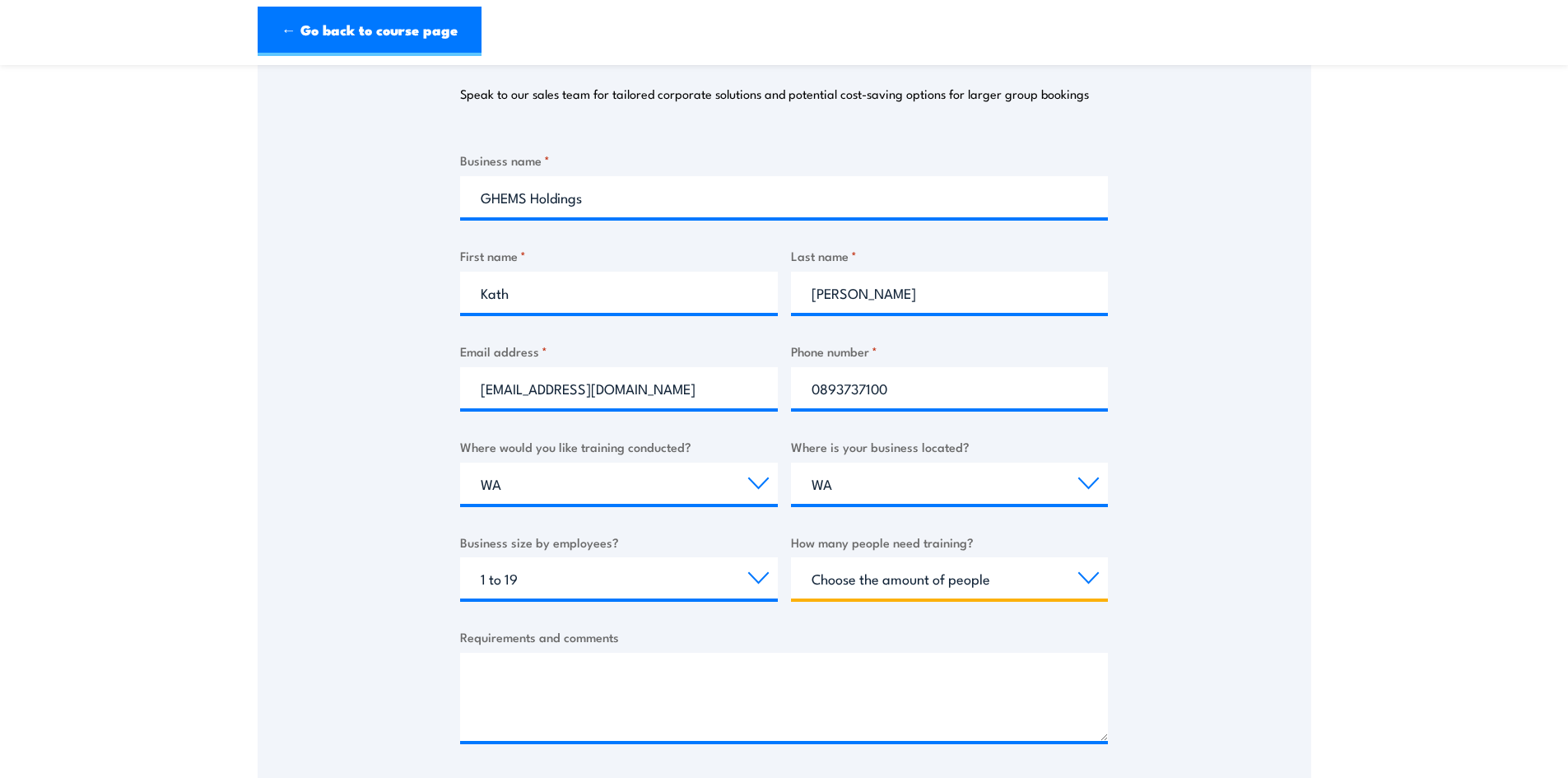
click at [1083, 577] on select "Choose the amount of people 1 to 4 5 to 19 20+" at bounding box center [949, 578] width 317 height 41
select select "1 to 4"
click at [791, 558] on select "Choose the amount of people 1 to 4 5 to 19 20+" at bounding box center [949, 578] width 317 height 41
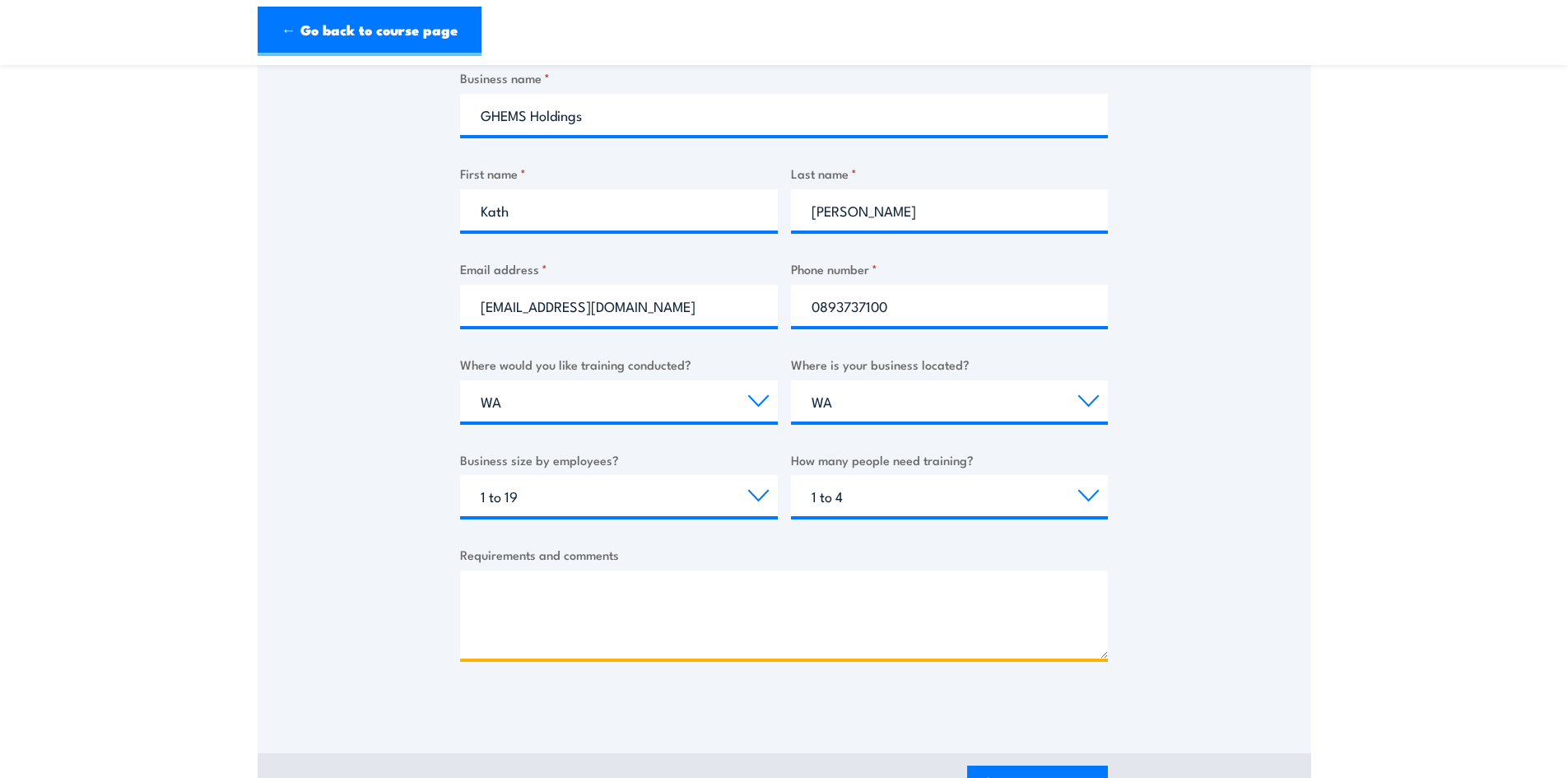
click at [500, 592] on textarea "Requirements and comments" at bounding box center [784, 615] width 647 height 89
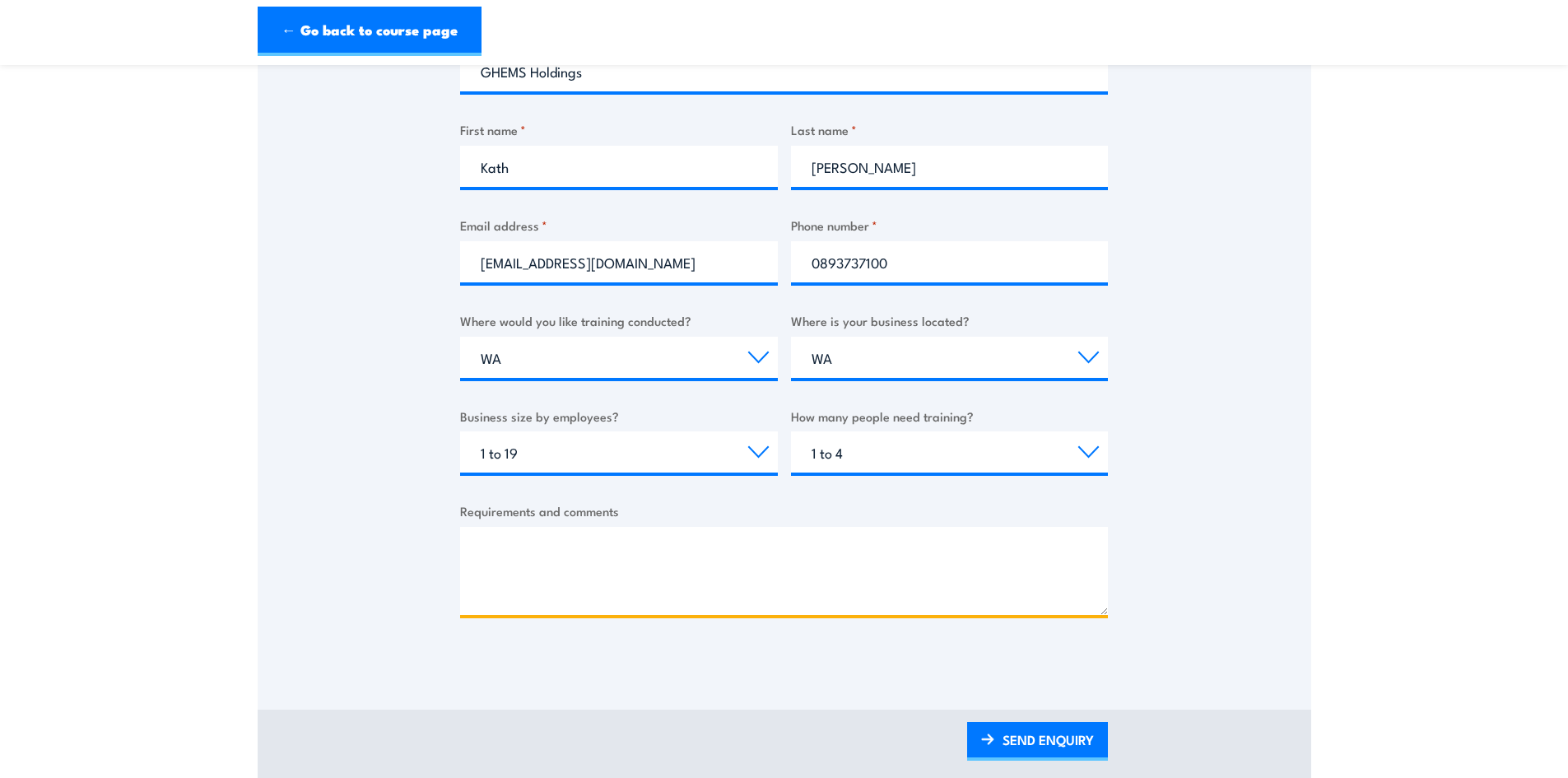
scroll to position [412, 0]
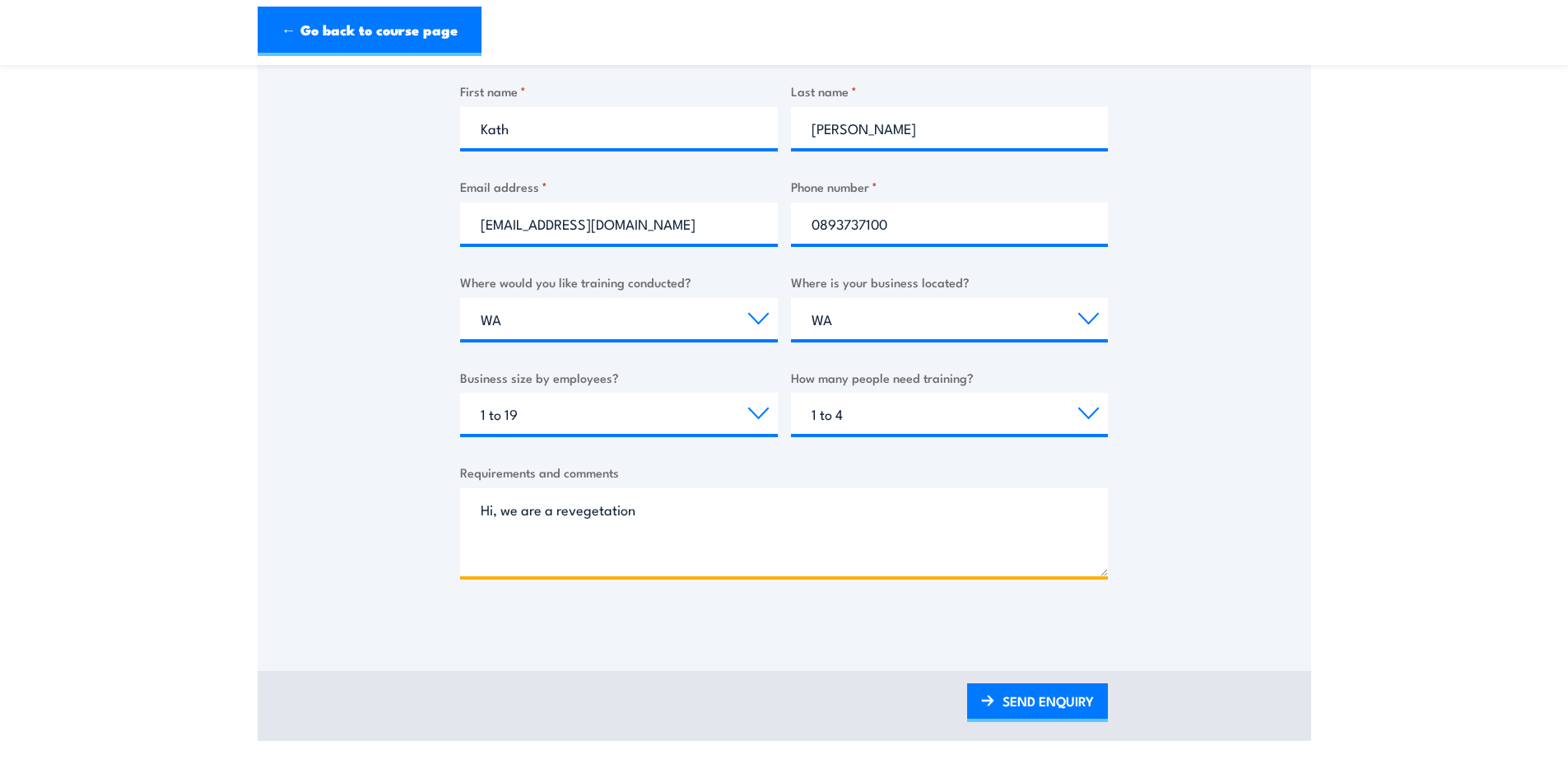
drag, startPoint x: 552, startPoint y: 511, endPoint x: 522, endPoint y: 516, distance: 30.4
click at [522, 516] on textarea "Hi, we are a revegetation" at bounding box center [784, 533] width 647 height 89
click at [552, 507] on textarea "Hi, we are a revegetation" at bounding box center [784, 533] width 647 height 89
click at [710, 511] on textarea "Hi, our company does revegetation" at bounding box center [784, 533] width 647 height 89
click at [943, 511] on textarea "Hi, our company does revegetation in areas that require driving a light 4wd to …" at bounding box center [784, 533] width 647 height 89
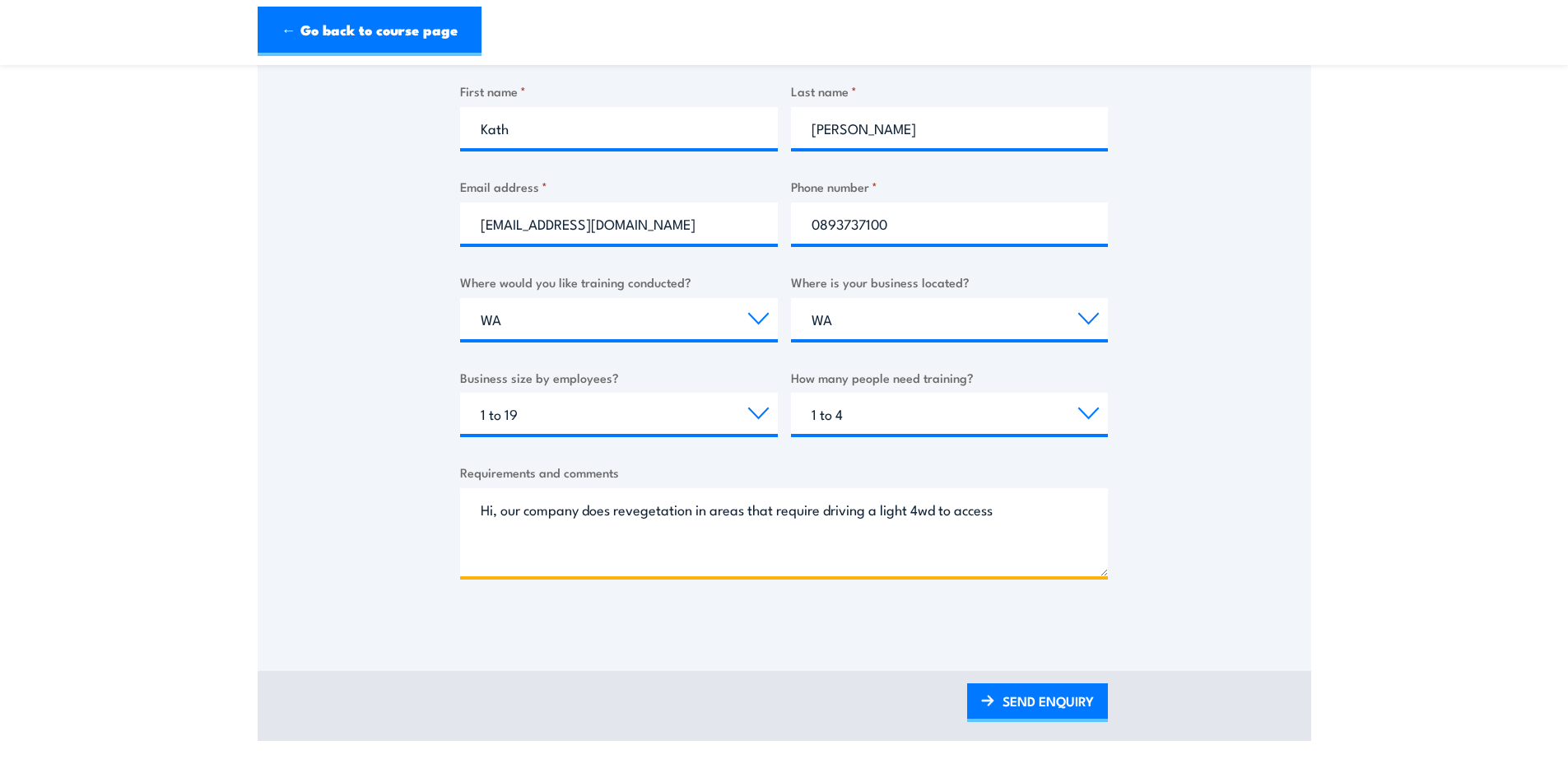
click at [1006, 517] on textarea "Hi, our company does revegetation in areas that require driving a light 4wd to …" at bounding box center [784, 533] width 647 height 89
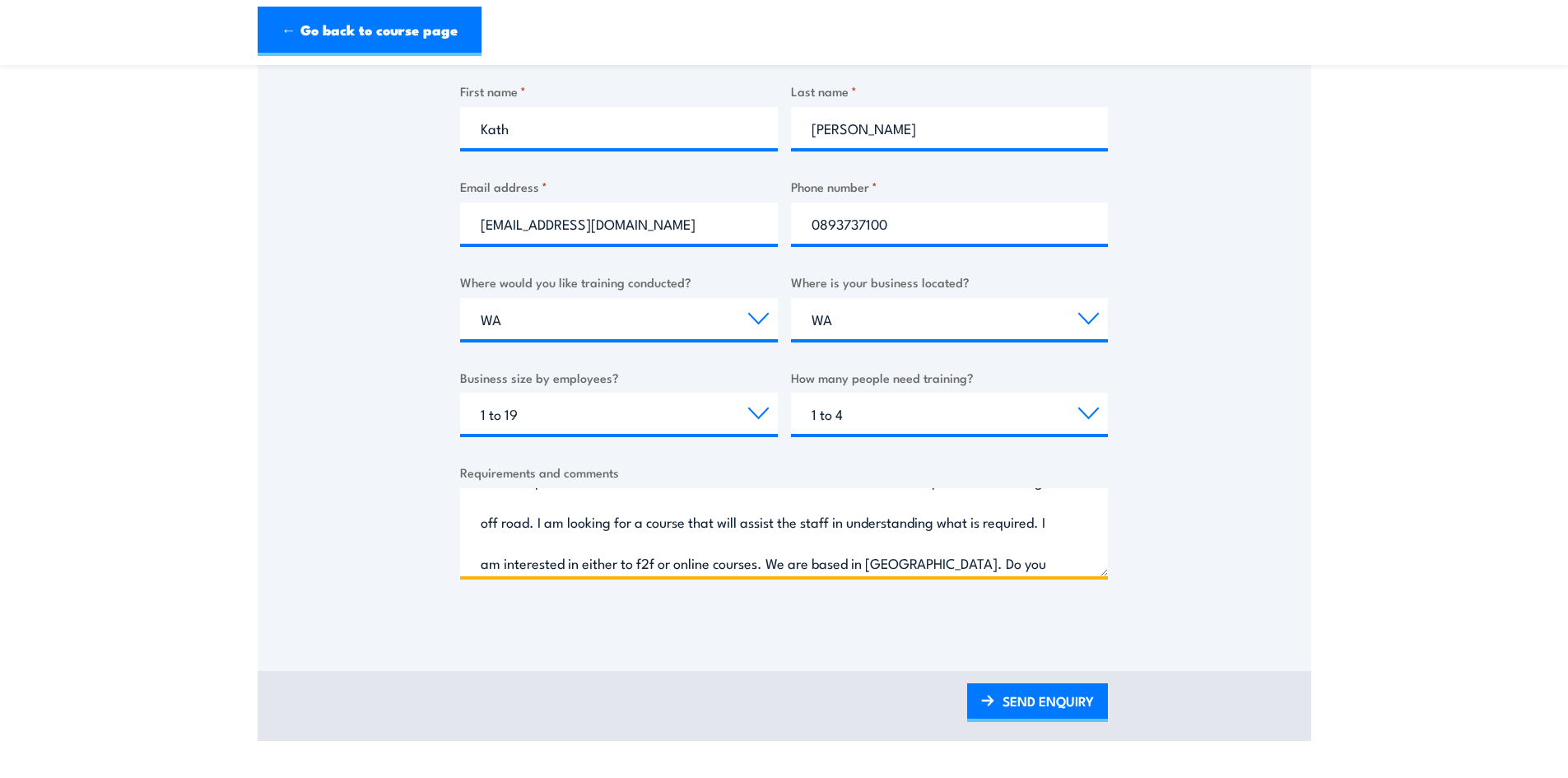
scroll to position [108, 0]
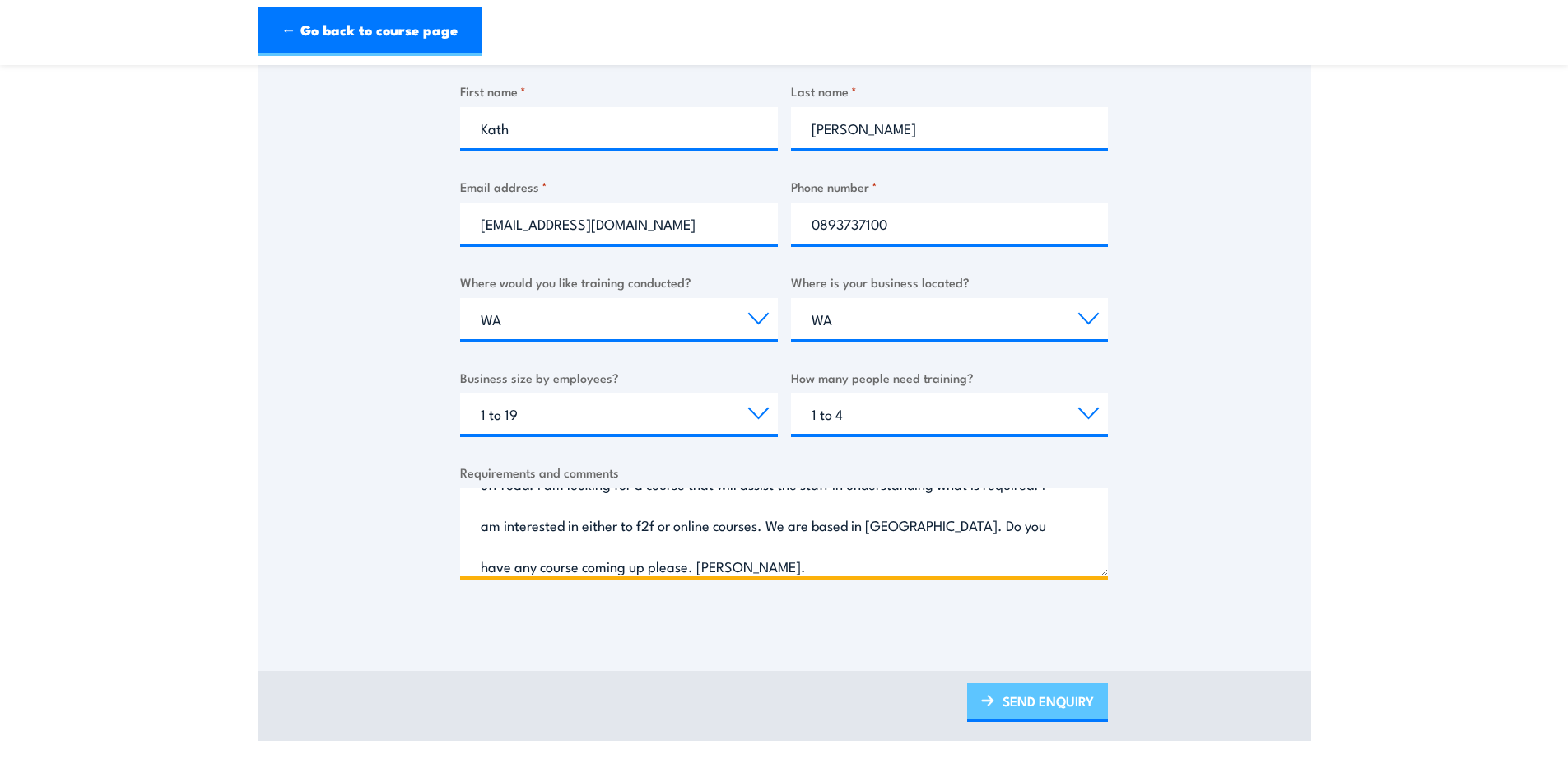
type textarea "Hi, our company does revegetation in areas that require driving a light 4wd to …"
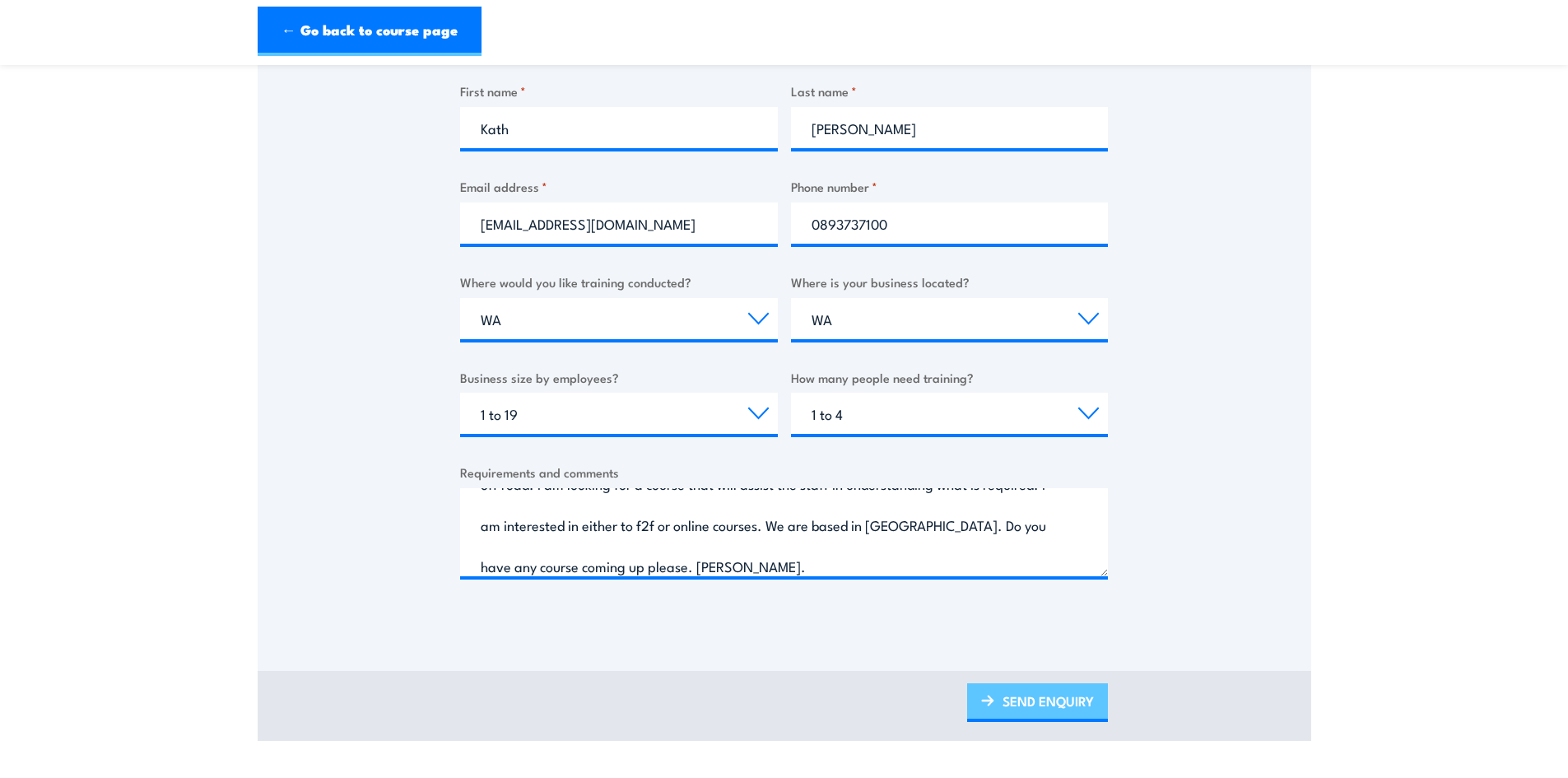
click at [1023, 694] on link "SEND ENQUIRY" at bounding box center [1037, 702] width 140 height 38
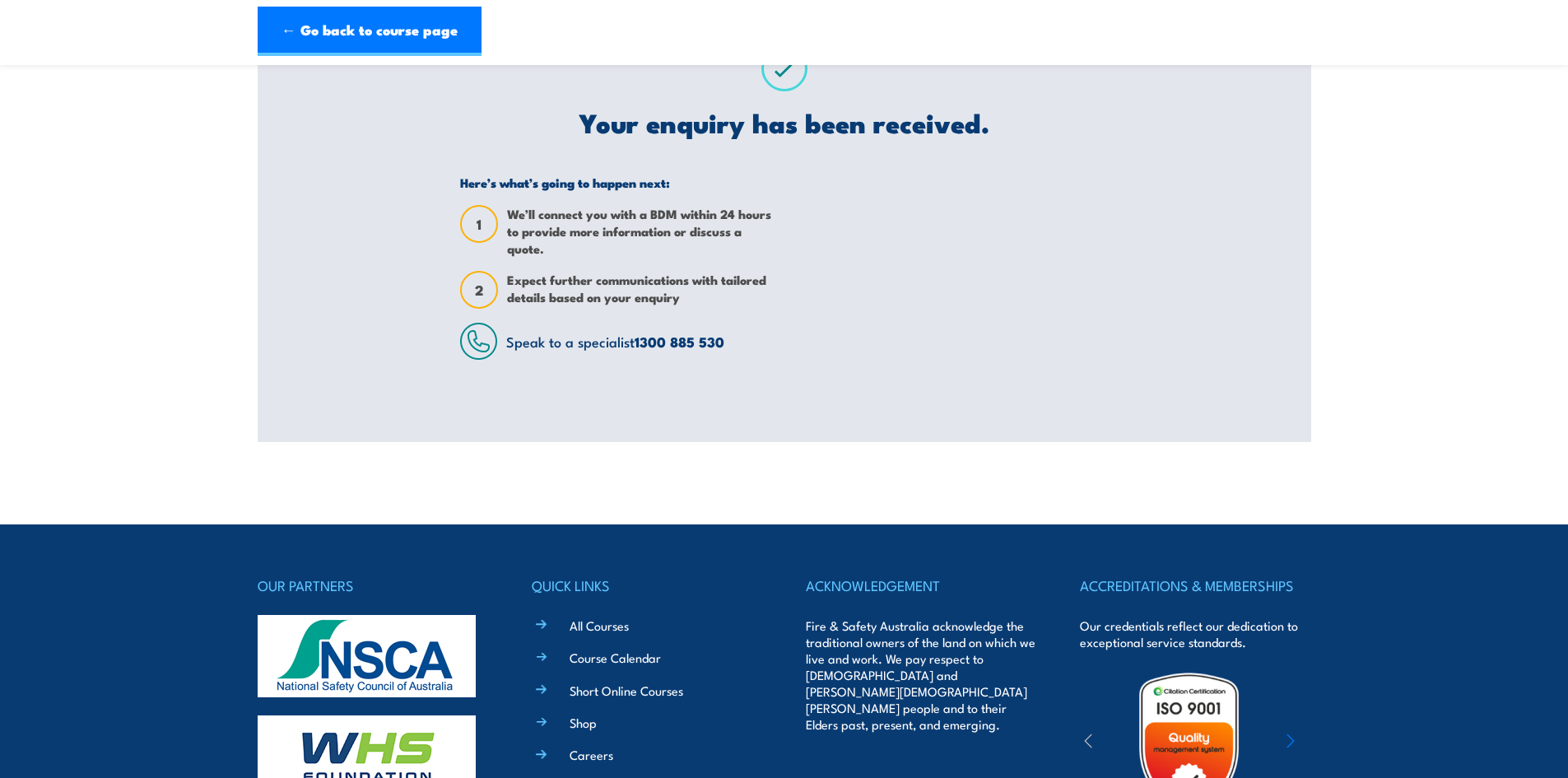
scroll to position [83, 0]
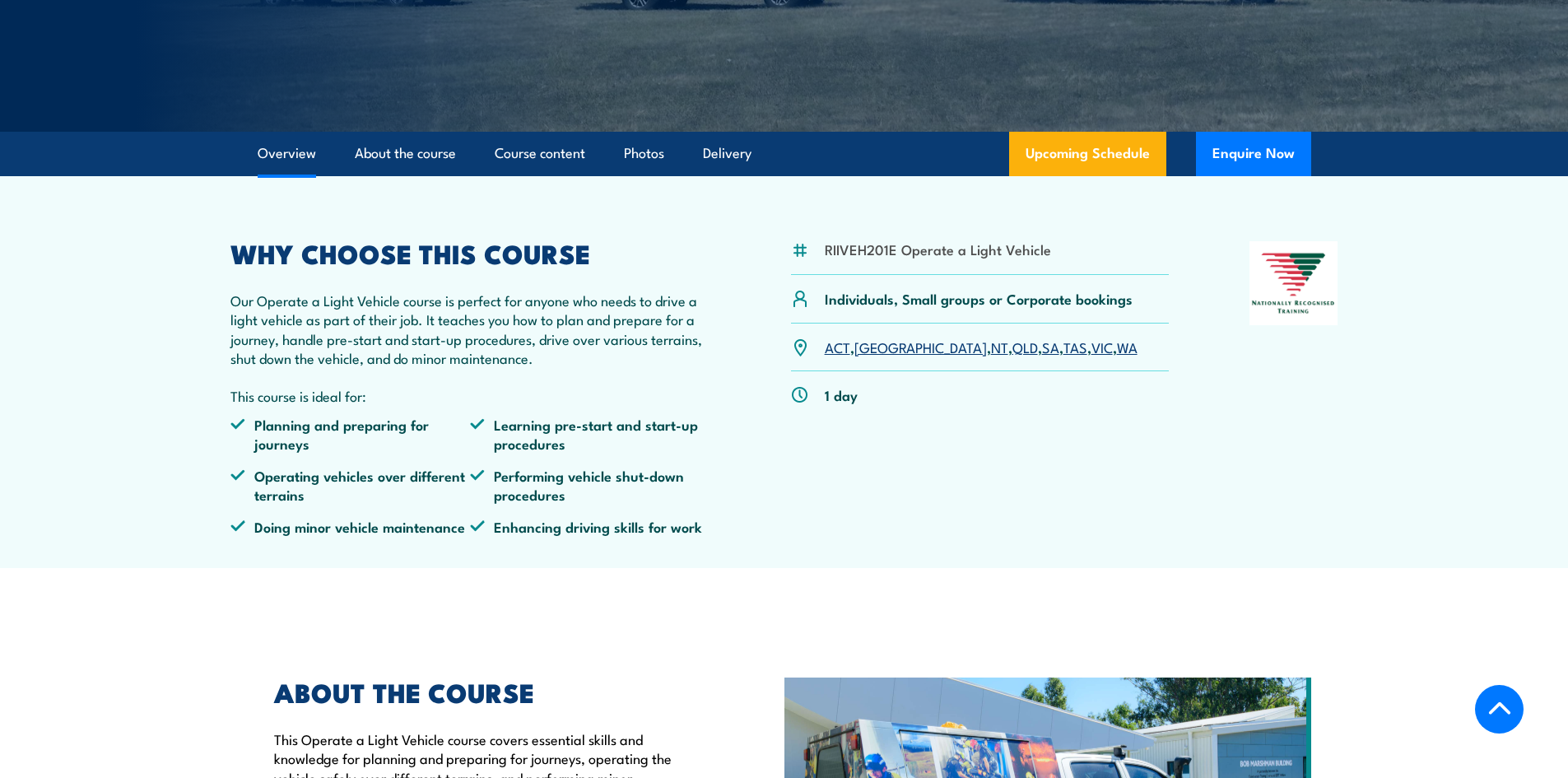
scroll to position [358, 0]
